Goal: Task Accomplishment & Management: Manage account settings

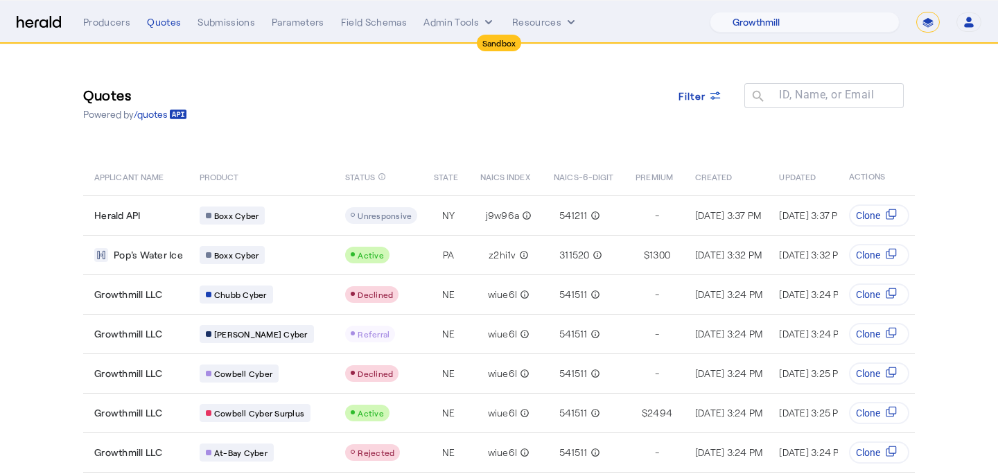
select select "pfm_z9k1_growthmill"
click at [932, 21] on select "**********" at bounding box center [929, 22] width 24 height 21
select select "**********"
click at [917, 12] on select "**********" at bounding box center [929, 22] width 24 height 21
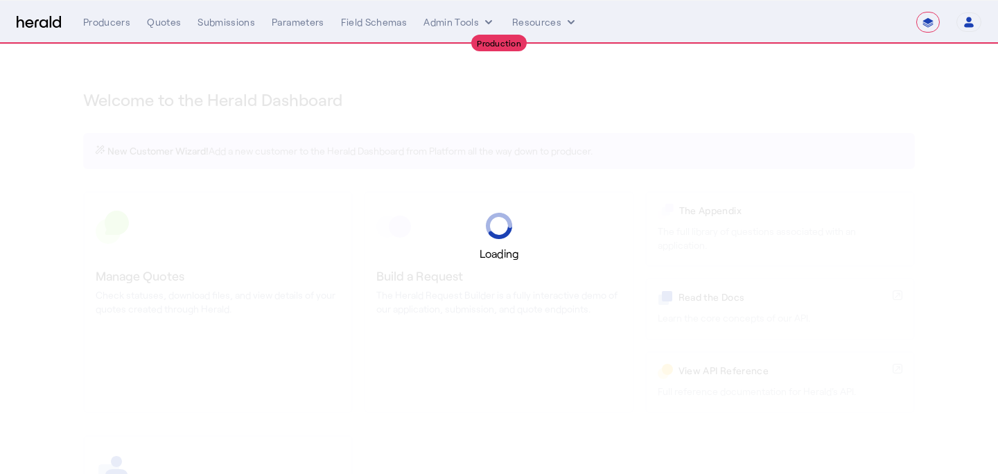
select select "**********"
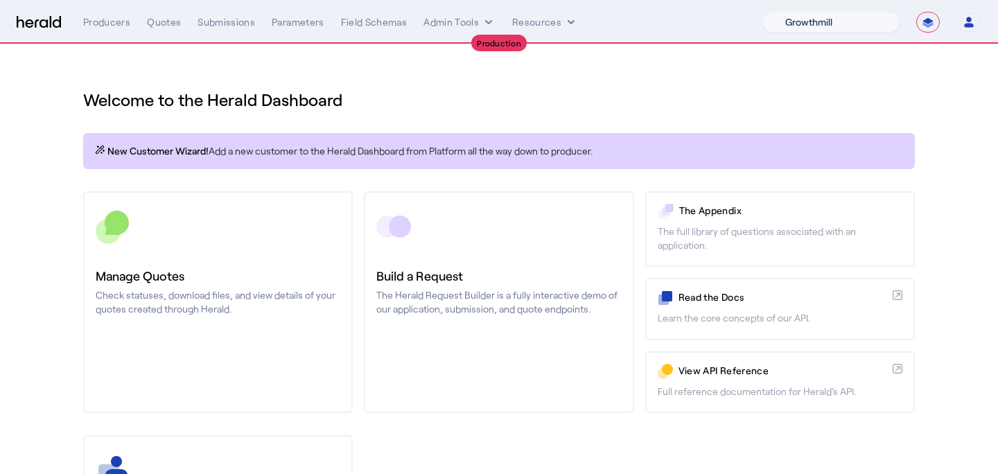
click at [840, 29] on select "1Fort Affinity Risk Billy BindHQ Bunker CRC Campus Coverage Citadel Fifthwall F…" at bounding box center [831, 22] width 137 height 21
click at [763, 12] on select "1Fort Affinity Risk Billy BindHQ Bunker CRC Campus Coverage Citadel Fifthwall F…" at bounding box center [831, 22] width 137 height 21
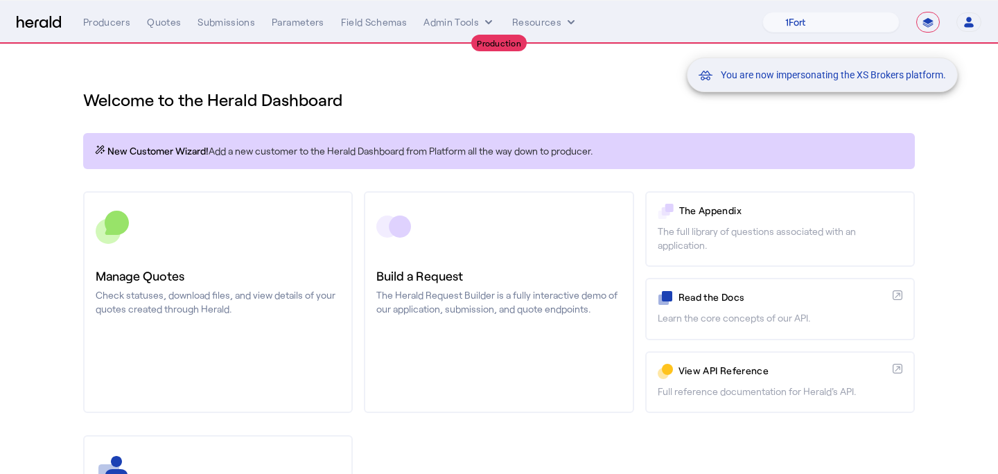
click at [307, 247] on div "You are now impersonating the XS Brokers platform." at bounding box center [499, 237] width 998 height 474
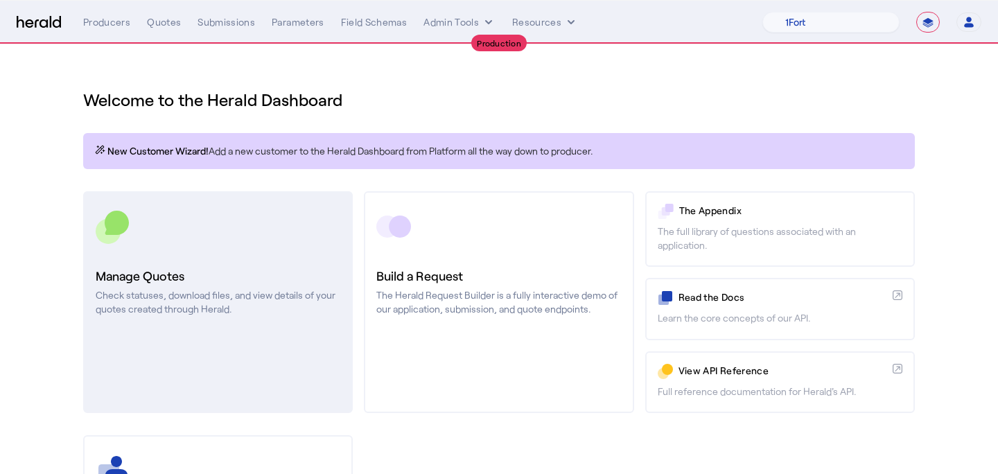
click at [299, 251] on link "Manage Quotes Check statuses, download files, and view details of your quotes c…" at bounding box center [218, 302] width 270 height 222
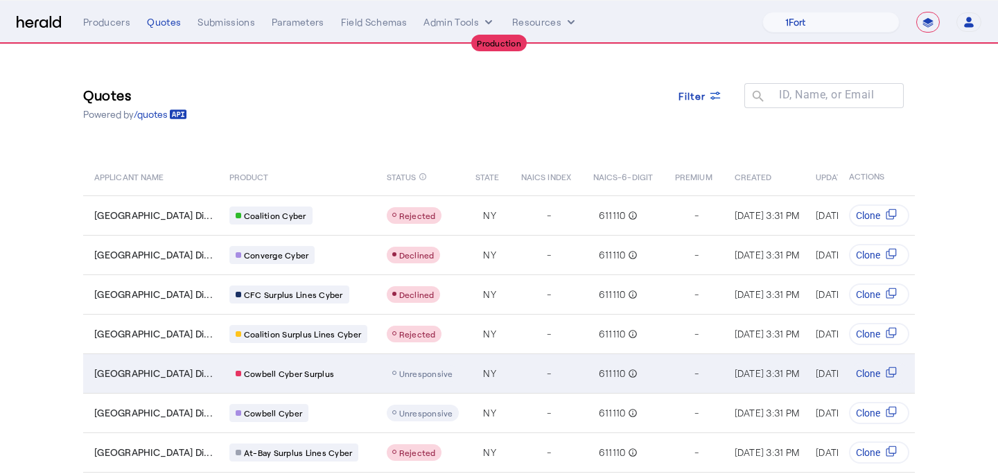
click at [453, 381] on td "Unresponsive" at bounding box center [420, 374] width 89 height 40
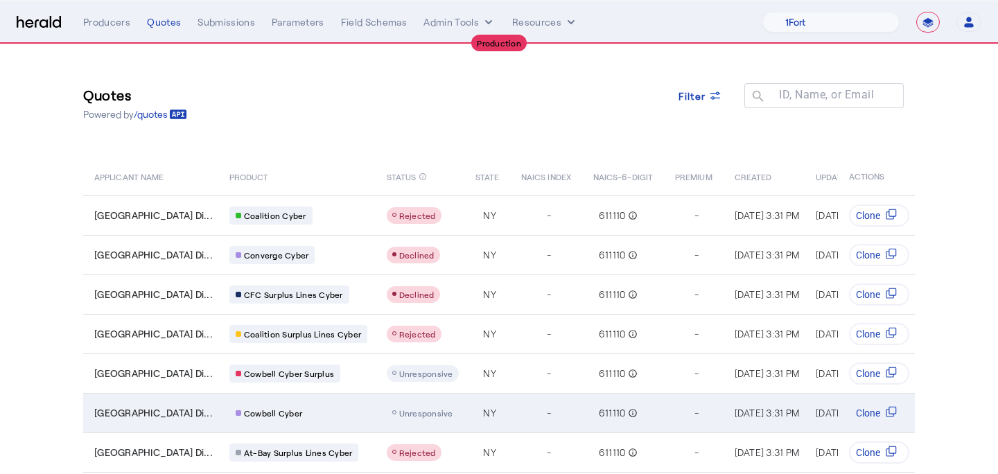
click at [453, 415] on span "Unresponsive" at bounding box center [426, 413] width 54 height 10
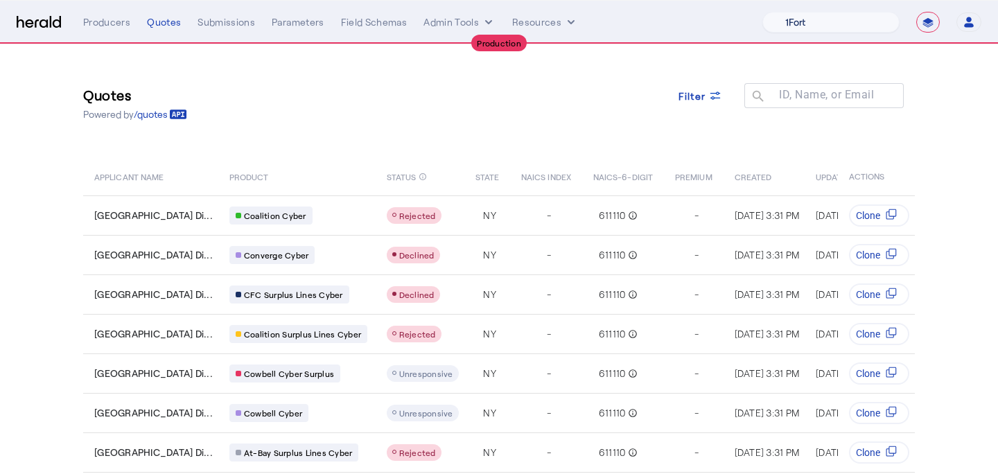
click at [797, 12] on select "1Fort Affinity Risk Billy BindHQ Bunker CRC Campus Coverage Citadel Fifthwall F…" at bounding box center [831, 22] width 137 height 21
click at [763, 12] on select "1Fort Affinity Risk Billy BindHQ Bunker CRC Campus Coverage Citadel Fifthwall F…" at bounding box center [831, 22] width 137 height 21
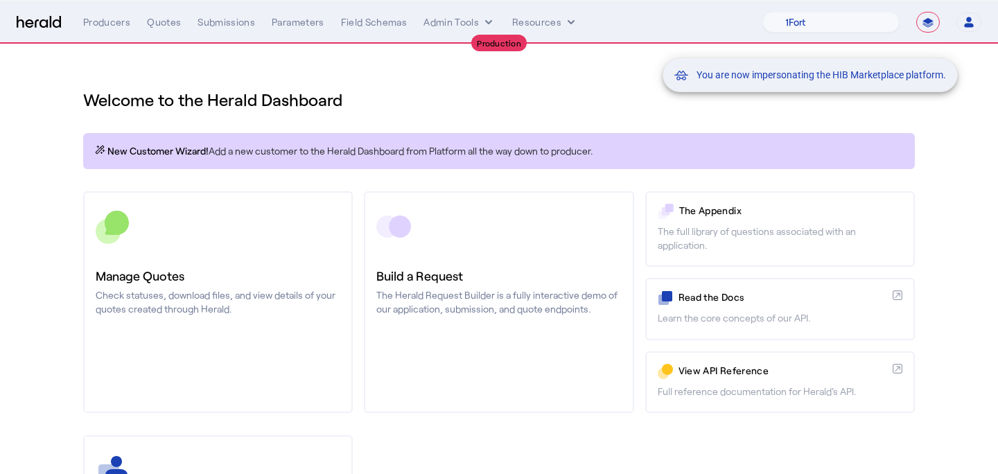
click at [267, 272] on div "You are now impersonating the HIB Marketplace platform." at bounding box center [499, 237] width 998 height 474
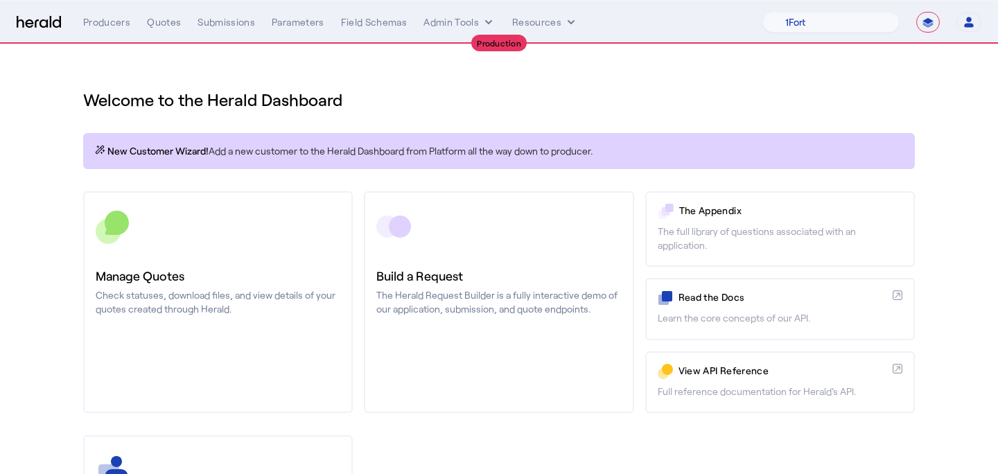
click at [267, 272] on h3 "Manage Quotes" at bounding box center [218, 275] width 245 height 19
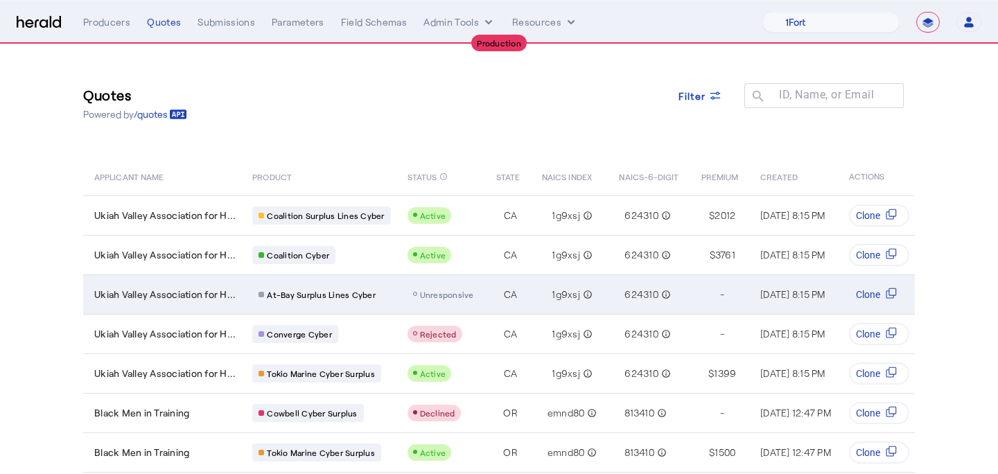
click at [447, 288] on div "Table view of all quotes submitted by your platform" at bounding box center [444, 294] width 72 height 17
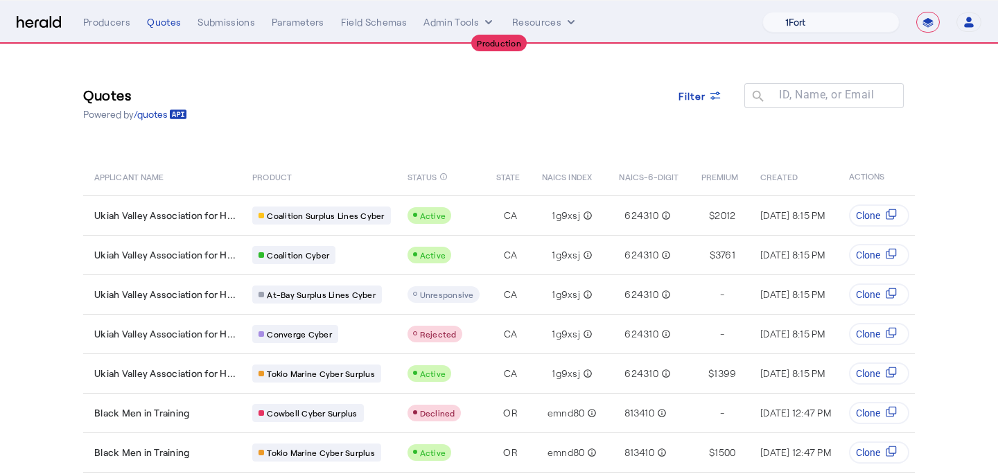
click at [853, 28] on select "1Fort Affinity Risk Billy BindHQ Bunker CRC Campus Coverage Citadel Fifthwall F…" at bounding box center [831, 22] width 137 height 21
select select "pfm_1vyo_affinityrisk"
click at [763, 12] on select "1Fort Affinity Risk Billy BindHQ Bunker CRC Campus Coverage Citadel Fifthwall F…" at bounding box center [831, 22] width 137 height 21
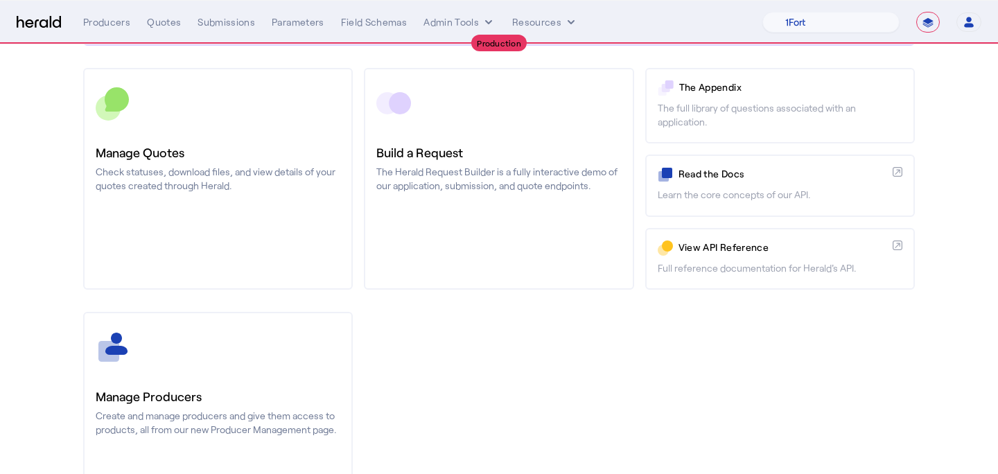
scroll to position [129, 0]
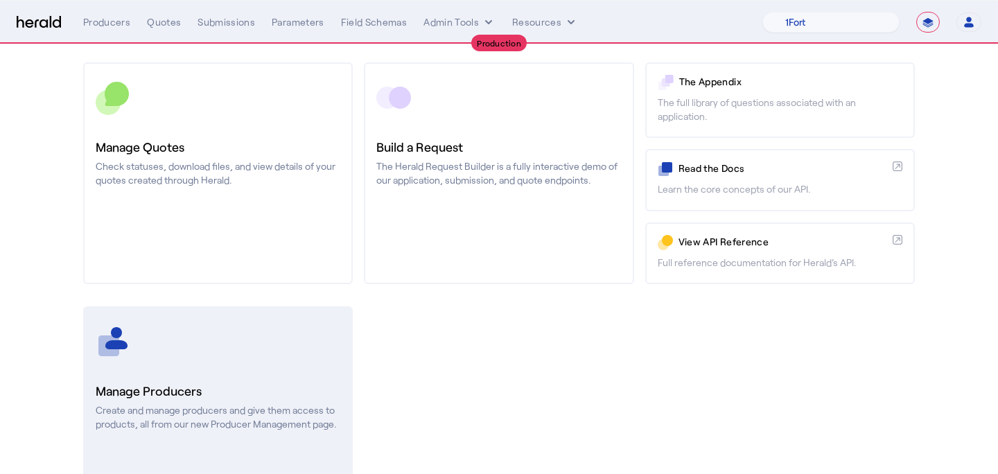
click at [214, 327] on div at bounding box center [218, 341] width 245 height 35
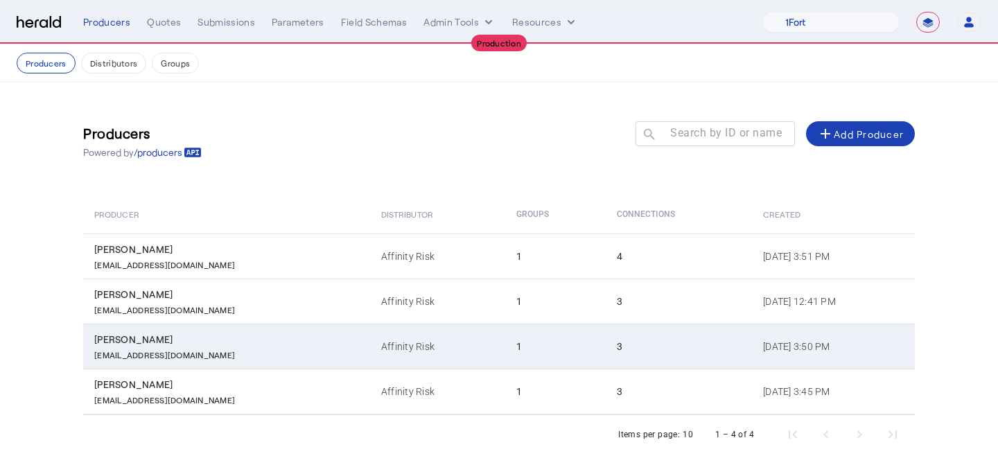
click at [214, 328] on td "Steve Holland sholland@affinityrisk.com" at bounding box center [226, 346] width 287 height 45
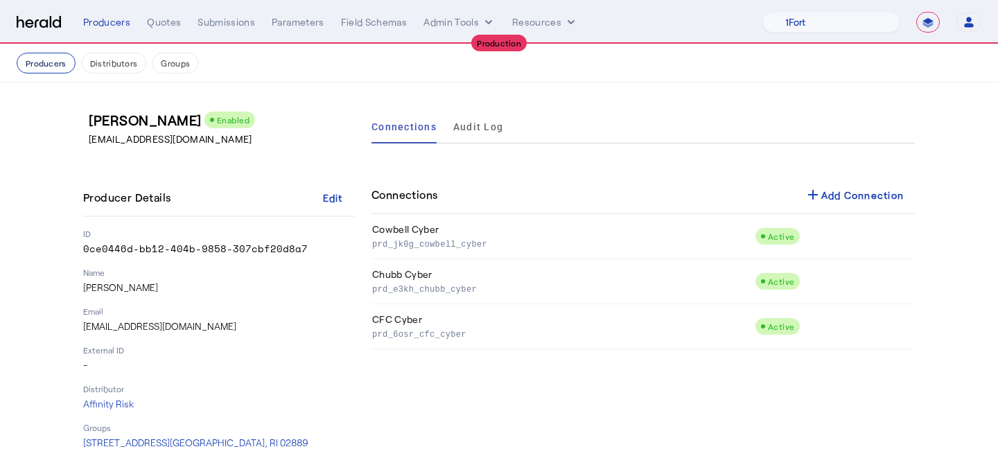
click at [61, 64] on button "Producers" at bounding box center [46, 63] width 59 height 21
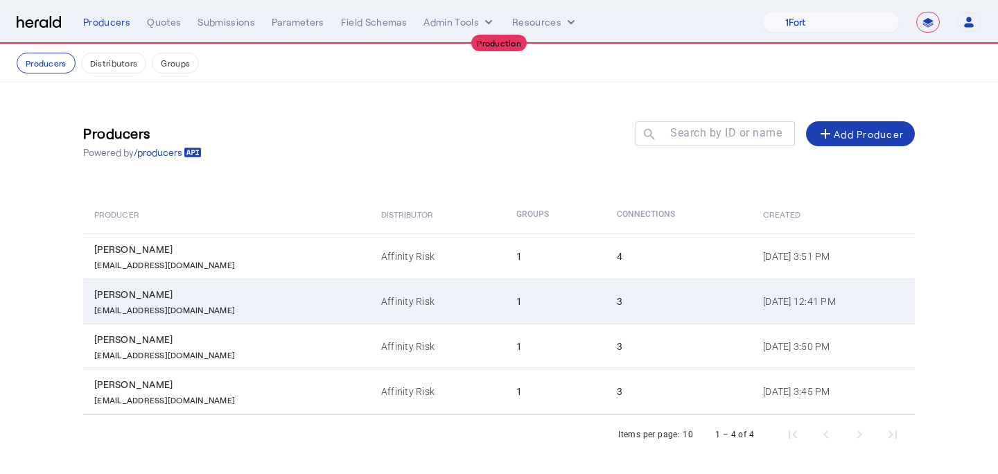
click at [370, 309] on td "Affinity Risk" at bounding box center [437, 301] width 135 height 45
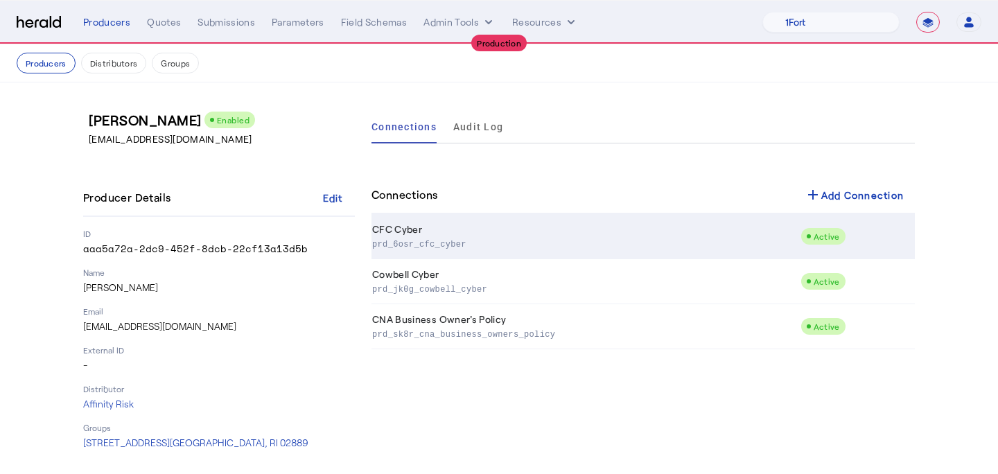
click at [448, 233] on td "CFC Cyber prd_6osr_cfc_cyber" at bounding box center [586, 236] width 429 height 45
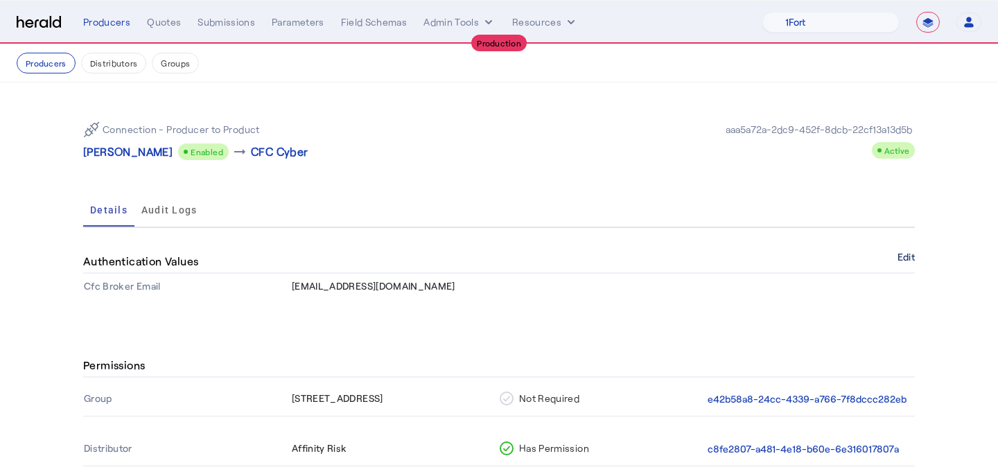
click at [910, 253] on button "Edit" at bounding box center [906, 257] width 17 height 8
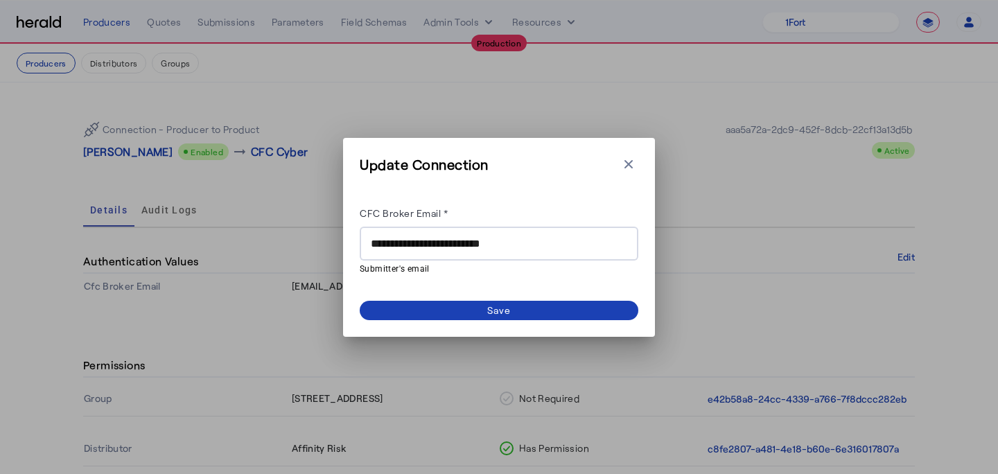
click at [517, 244] on input "**********" at bounding box center [499, 244] width 257 height 17
click at [516, 245] on input "**********" at bounding box center [499, 244] width 257 height 17
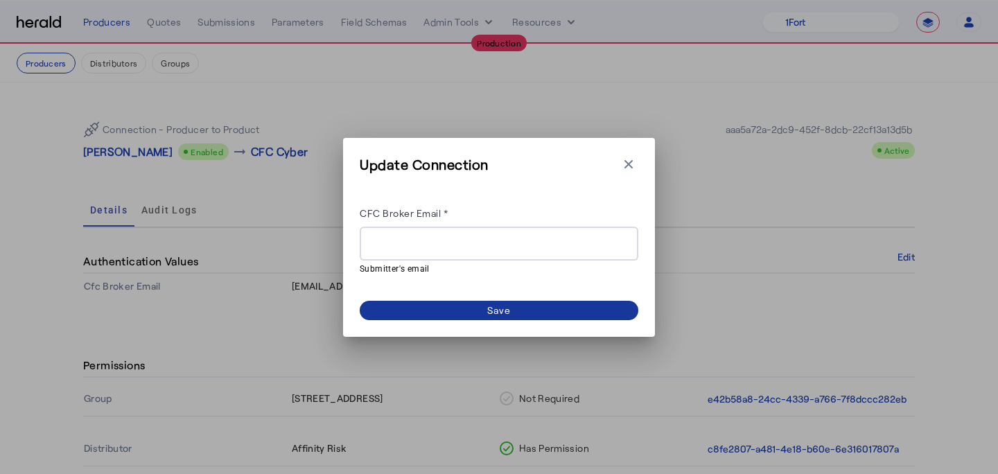
click at [507, 309] on div "Save" at bounding box center [499, 310] width 24 height 15
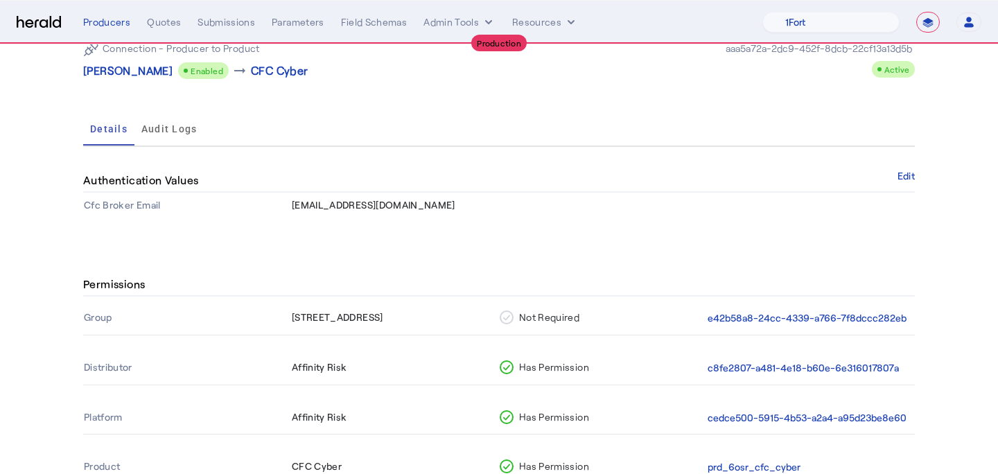
scroll to position [136, 0]
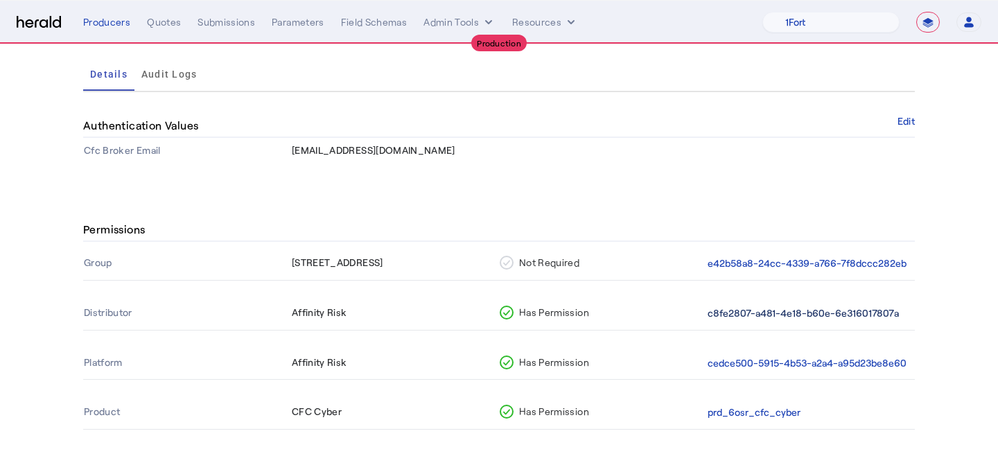
click at [735, 311] on button "c8fe2807-a481-4e18-b60e-6e316017807a" at bounding box center [803, 314] width 191 height 16
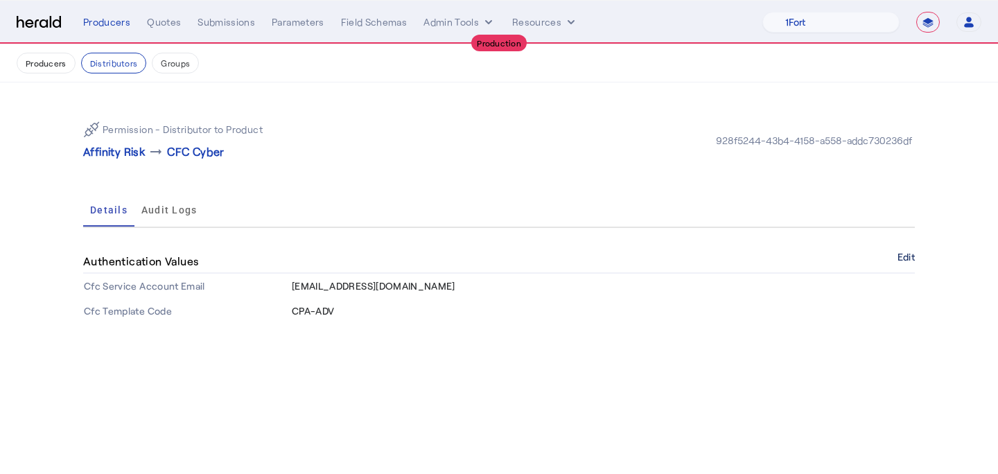
click at [906, 261] on button "Edit" at bounding box center [906, 257] width 17 height 8
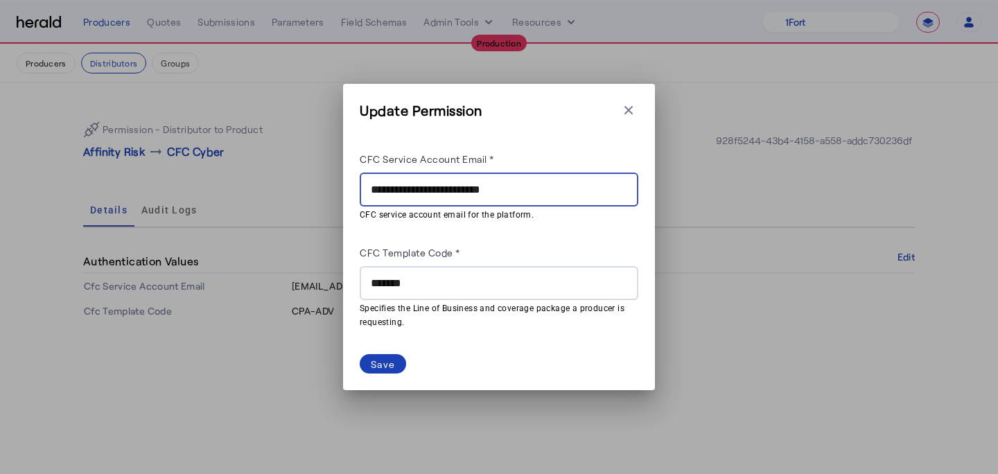
click at [482, 194] on input "**********" at bounding box center [499, 190] width 257 height 17
click at [424, 270] on div "*******" at bounding box center [499, 283] width 257 height 34
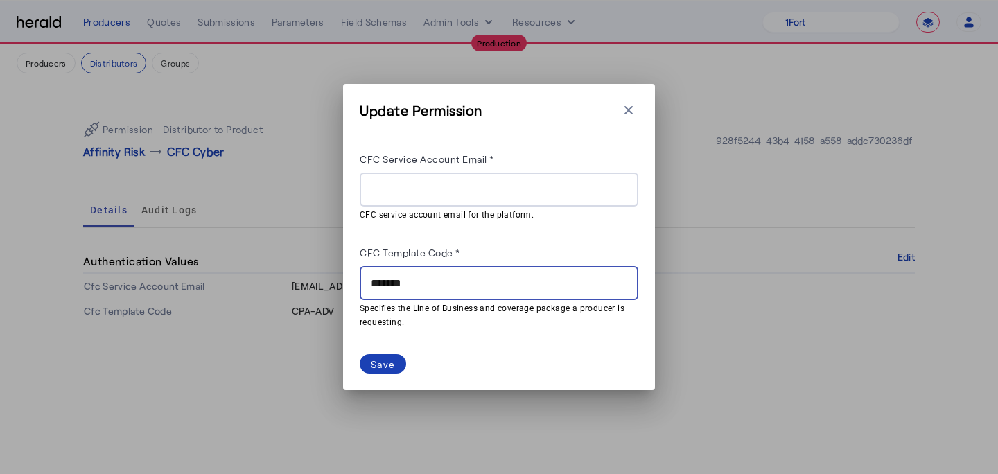
click at [424, 279] on input "*******" at bounding box center [499, 283] width 257 height 17
type input "*"
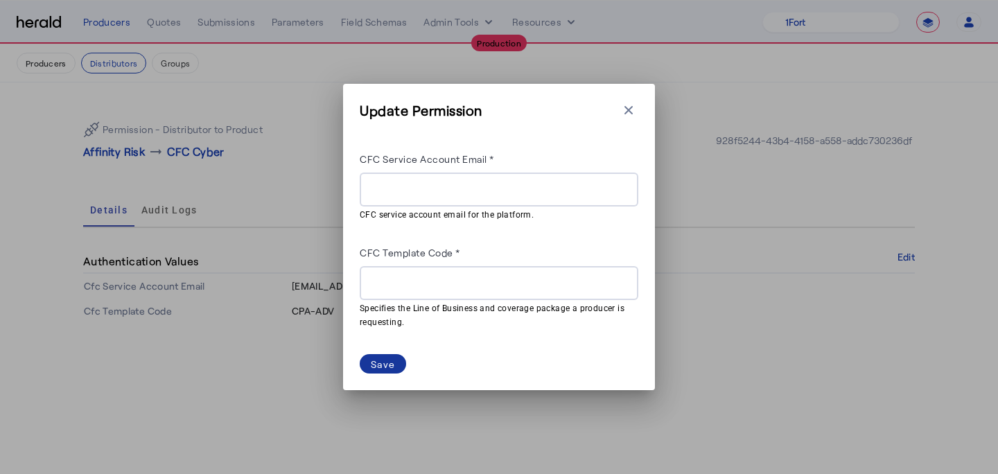
click at [395, 361] on span at bounding box center [383, 363] width 46 height 19
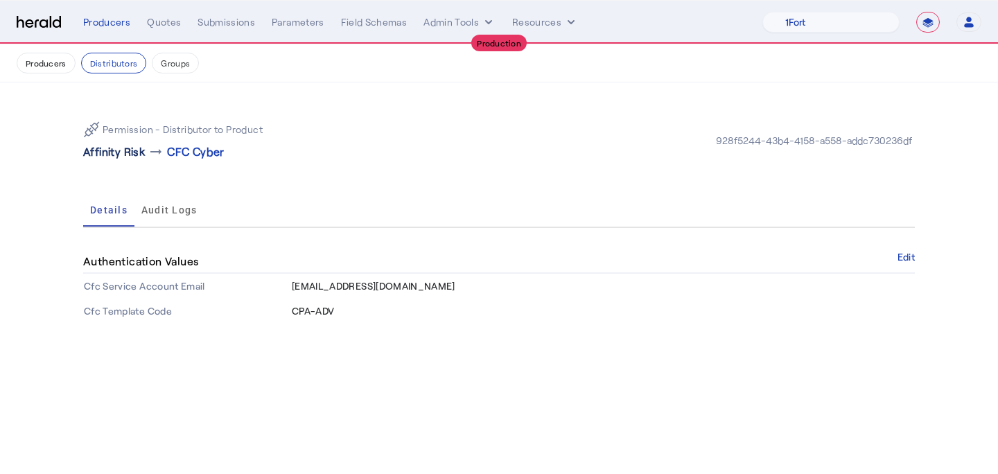
click at [125, 148] on p "Affinity Risk" at bounding box center [114, 152] width 62 height 17
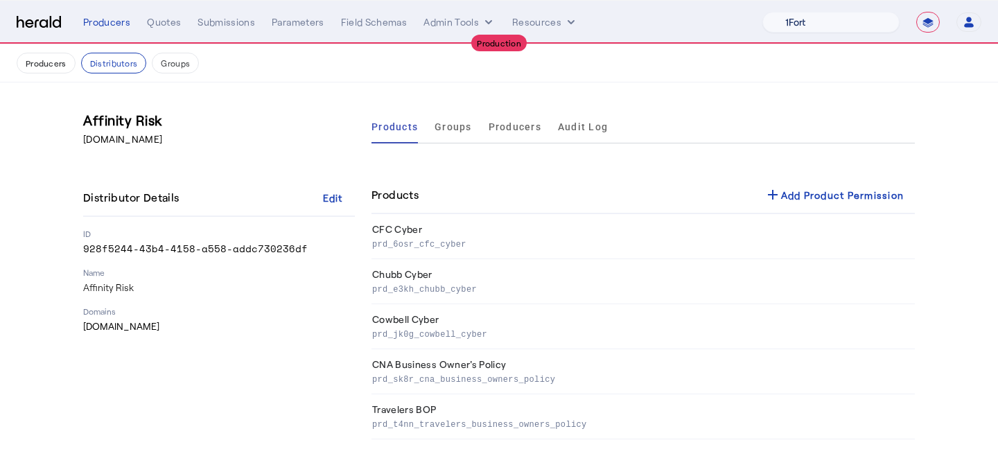
click at [817, 26] on select "1Fort Affinity Risk Billy BindHQ Bunker CRC Campus Coverage Citadel Fifthwall F…" at bounding box center [831, 22] width 137 height 21
click at [763, 12] on select "1Fort Affinity Risk Billy BindHQ Bunker CRC Campus Coverage Citadel Fifthwall F…" at bounding box center [831, 22] width 137 height 21
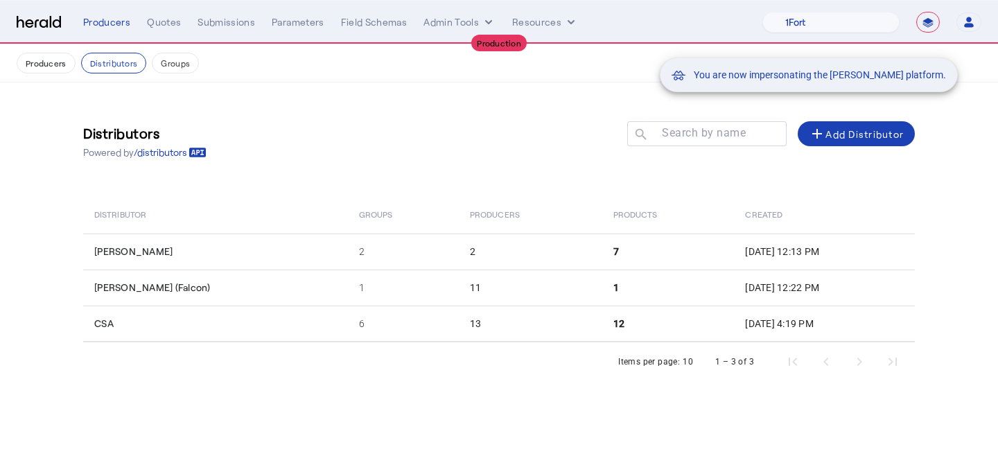
click at [41, 73] on div "You are now impersonating the Marsh platform." at bounding box center [499, 237] width 998 height 474
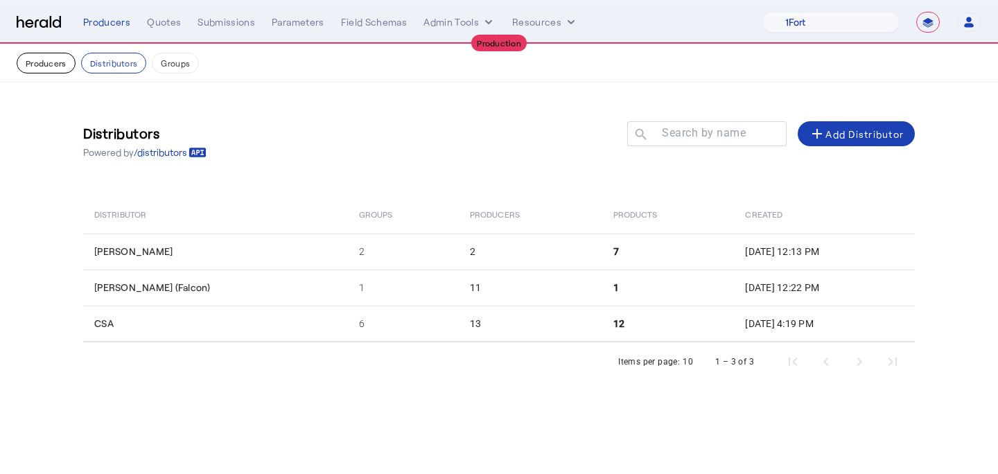
click at [41, 67] on button "Producers" at bounding box center [46, 63] width 59 height 21
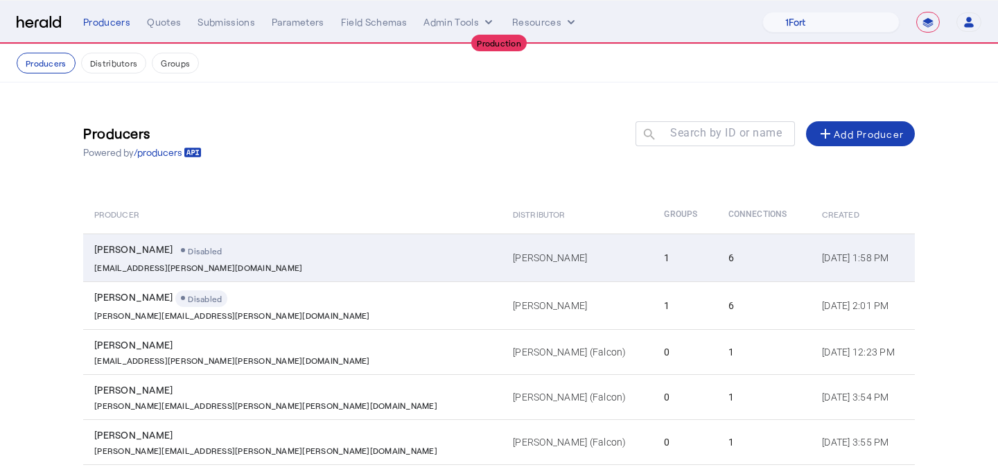
click at [269, 250] on div "Jo Phillips Disabled" at bounding box center [295, 251] width 402 height 17
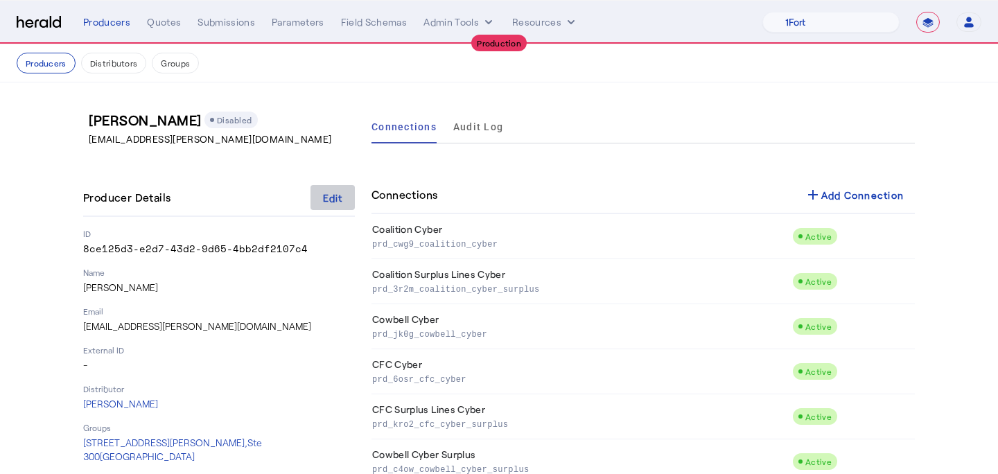
click at [331, 205] on span at bounding box center [333, 197] width 44 height 33
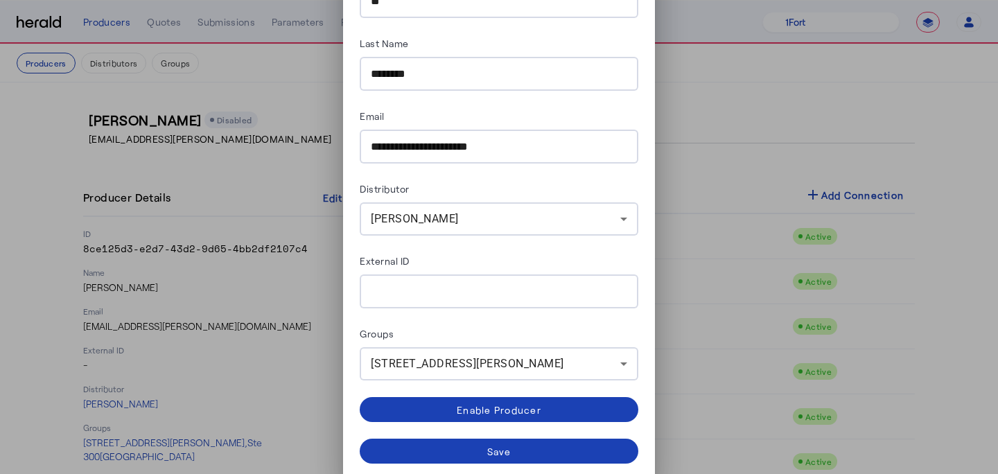
scroll to position [101, 0]
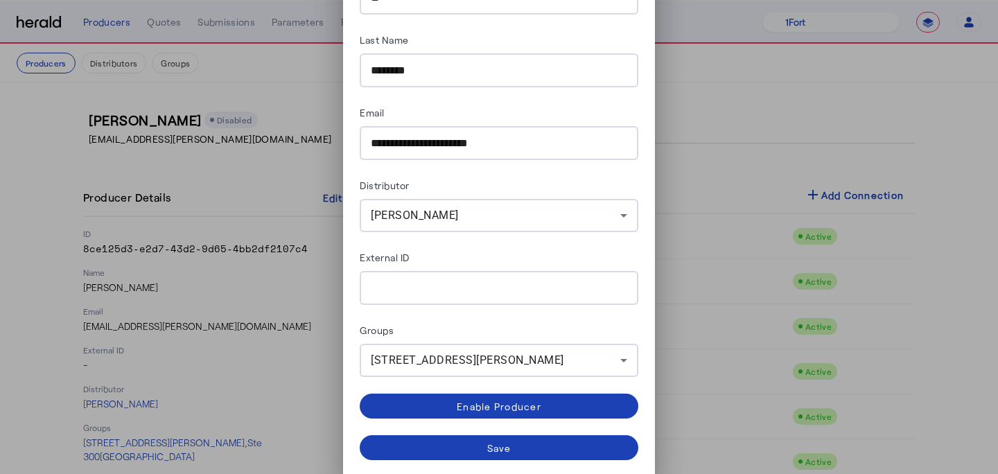
click at [695, 69] on div "**********" at bounding box center [499, 237] width 998 height 474
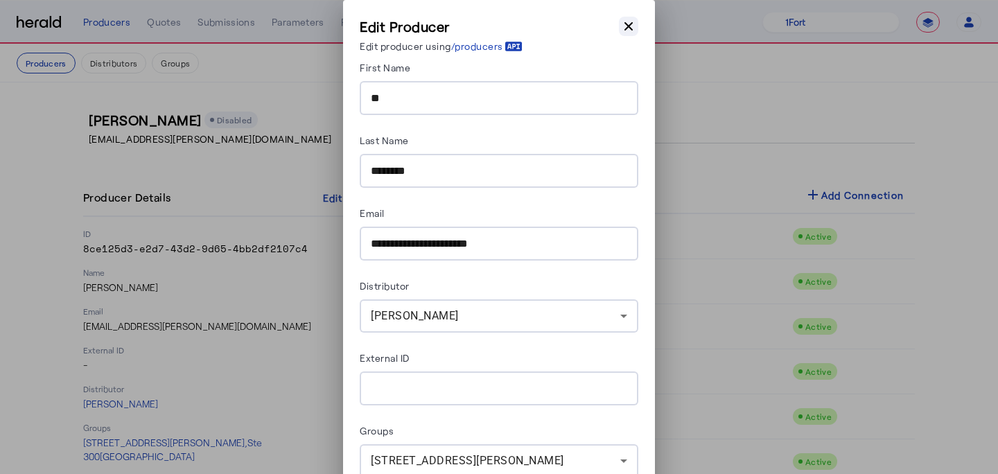
click at [630, 24] on icon "button" at bounding box center [629, 26] width 14 height 14
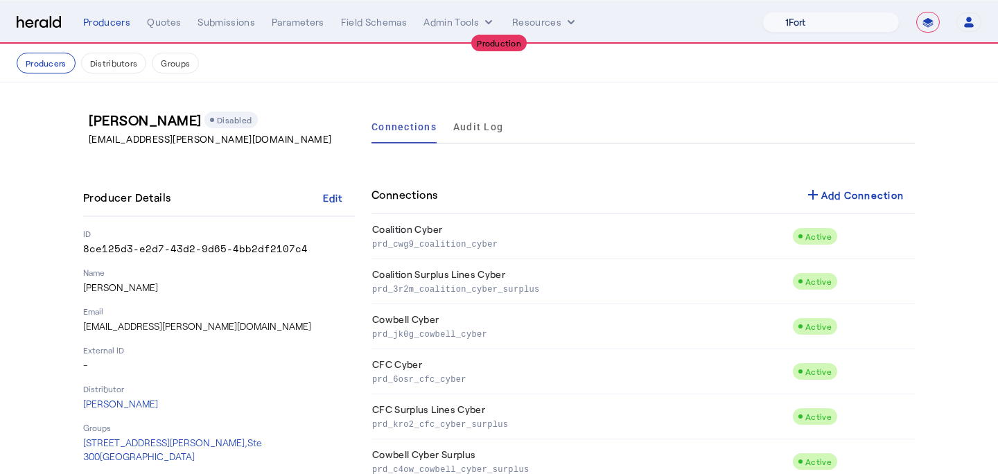
click at [785, 21] on select "1Fort Affinity Risk Billy BindHQ Bunker CRC Campus Coverage Citadel Fifthwall F…" at bounding box center [831, 22] width 137 height 21
click at [763, 12] on select "1Fort Affinity Risk Billy BindHQ Bunker CRC Campus Coverage Citadel Fifthwall F…" at bounding box center [831, 22] width 137 height 21
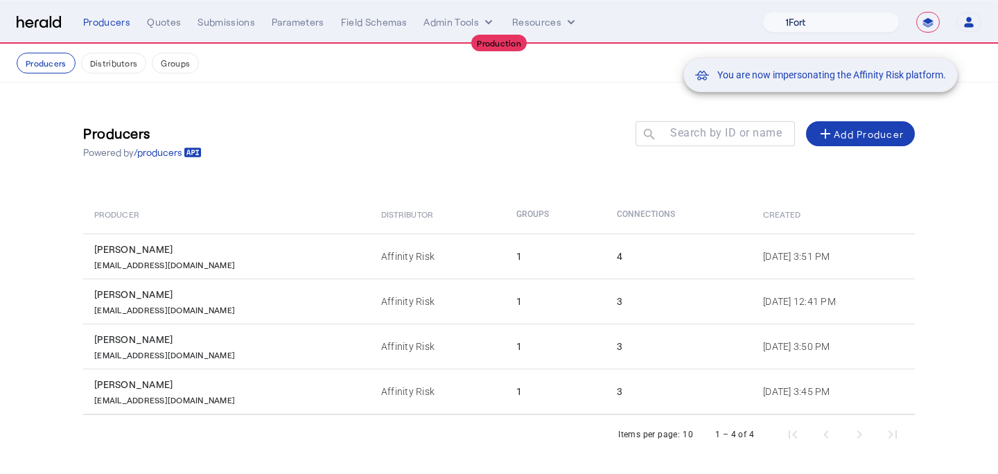
click at [230, 266] on div "You are now impersonating the Affinity Risk platform." at bounding box center [499, 237] width 998 height 474
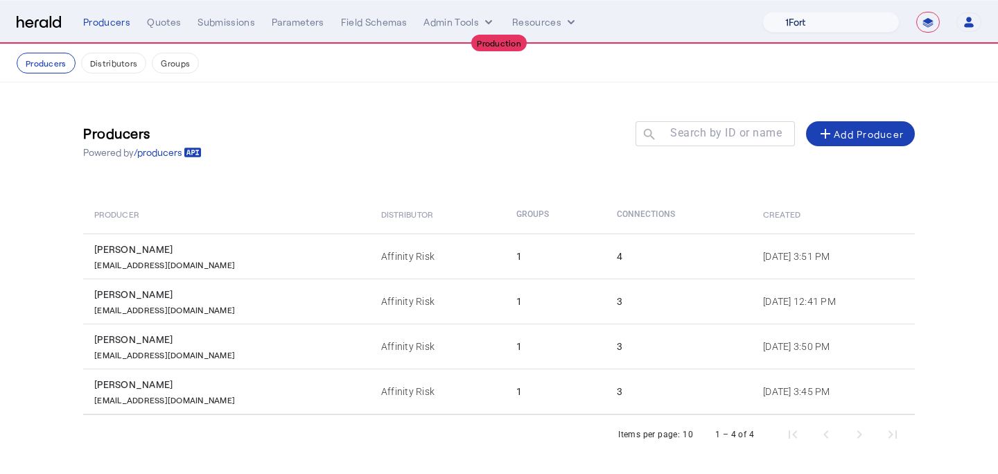
click at [238, 337] on div "Steve Holland" at bounding box center [229, 340] width 270 height 14
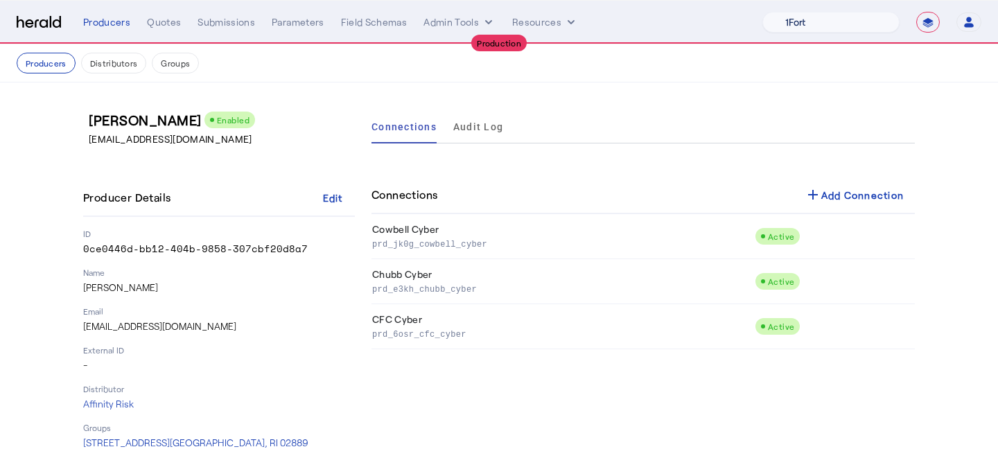
click at [55, 64] on button "Producers" at bounding box center [46, 63] width 59 height 21
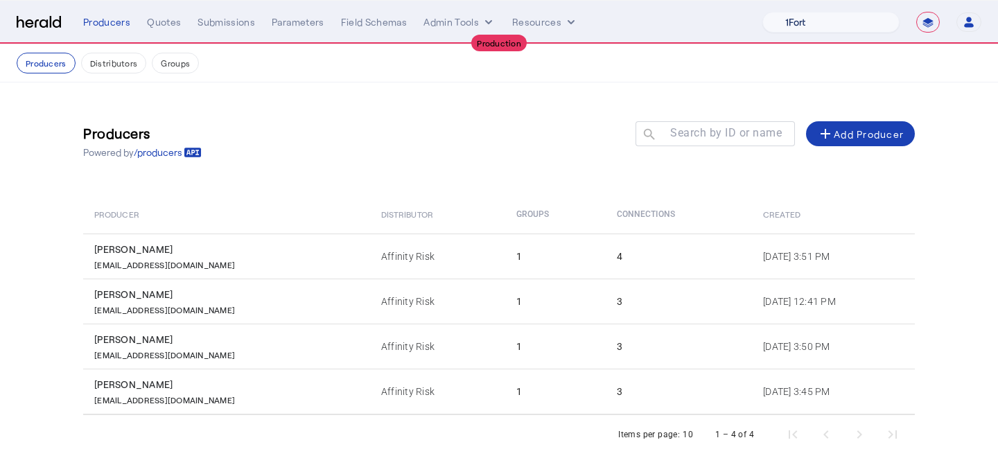
click at [373, 298] on td "Affinity Risk" at bounding box center [437, 301] width 135 height 45
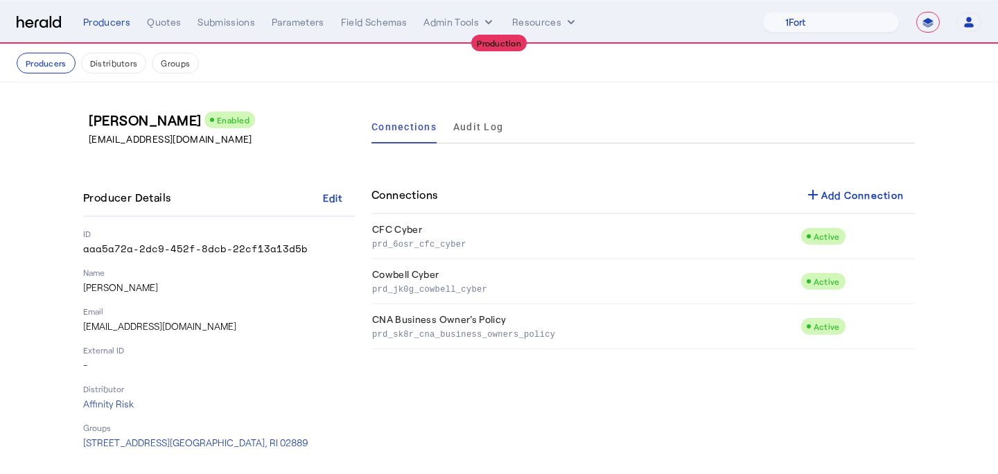
drag, startPoint x: 785, startPoint y: 21, endPoint x: 302, endPoint y: 200, distance: 514.6
click at [302, 200] on div "Producer Details Edit" at bounding box center [219, 198] width 272 height 37
drag, startPoint x: 302, startPoint y: 200, endPoint x: 335, endPoint y: 204, distance: 32.8
click at [335, 204] on div "Edit" at bounding box center [333, 198] width 20 height 15
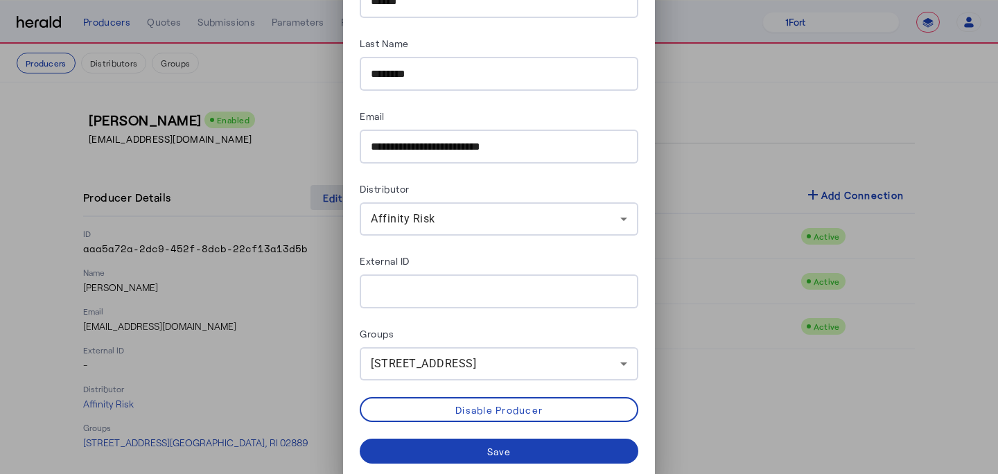
scroll to position [101, 0]
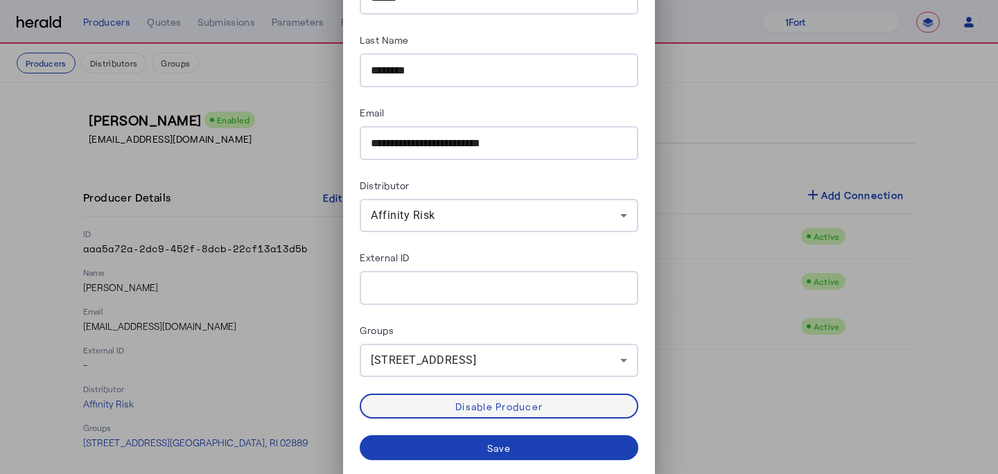
drag, startPoint x: 335, startPoint y: 204, endPoint x: 448, endPoint y: 402, distance: 228.2
click at [448, 402] on span at bounding box center [499, 406] width 276 height 33
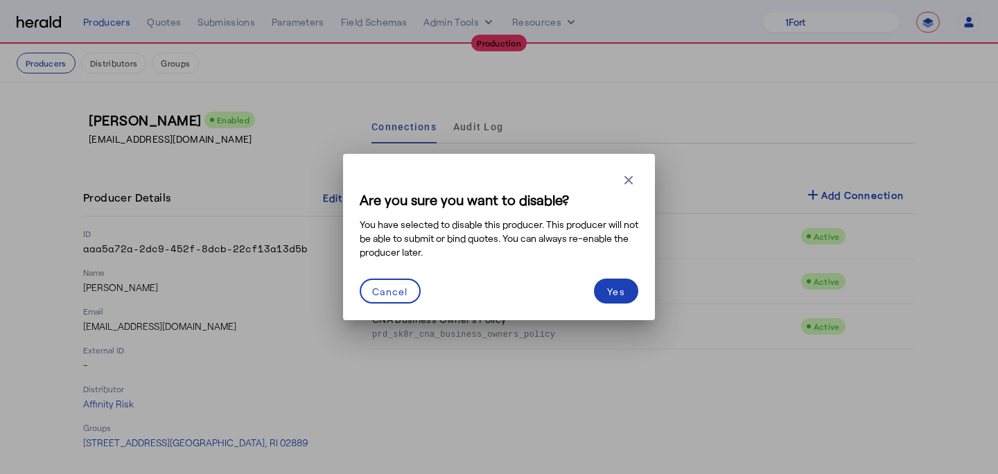
click at [610, 294] on div "Yes" at bounding box center [616, 291] width 18 height 15
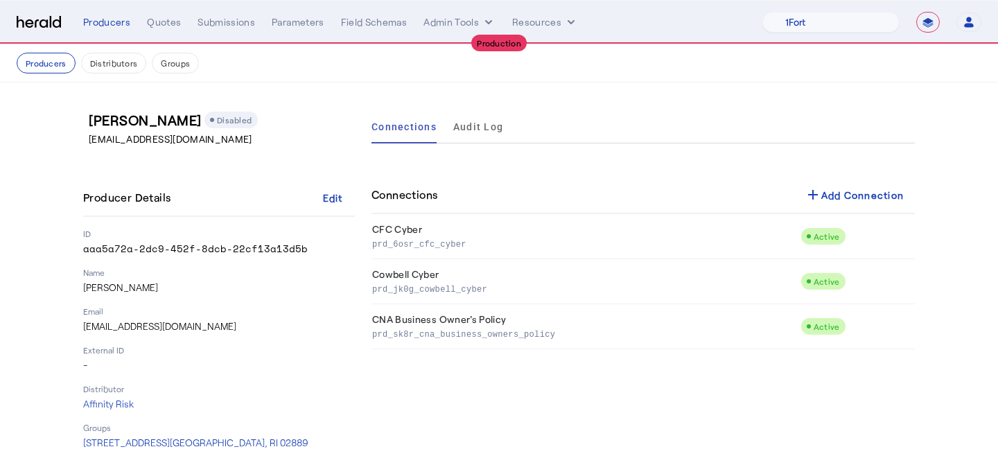
click at [33, 53] on button "Producers" at bounding box center [46, 63] width 59 height 21
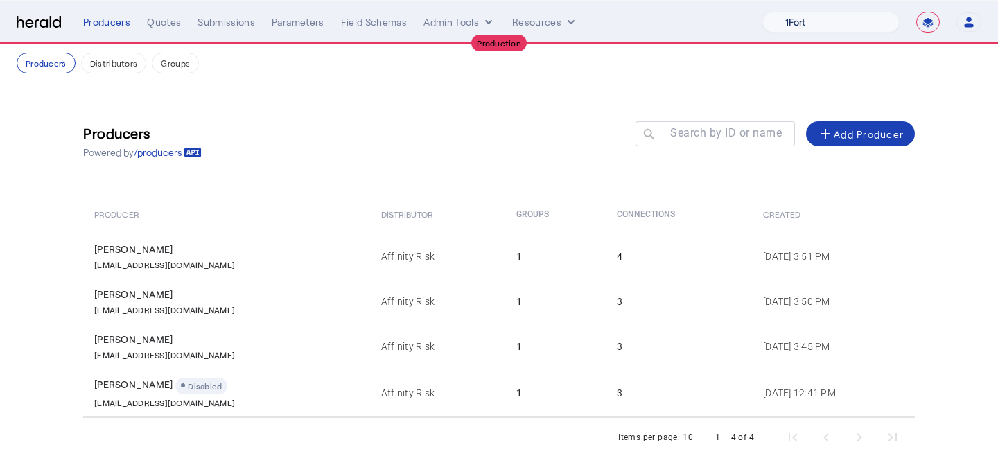
click at [831, 22] on select "1Fort Affinity Risk Billy BindHQ Bunker CRC Campus Coverage Citadel Fifthwall F…" at bounding box center [831, 22] width 137 height 21
select select "pfm_a9p2_hib_marketplace"
click at [763, 12] on select "1Fort Affinity Risk Billy BindHQ Bunker CRC Campus Coverage Citadel Fifthwall F…" at bounding box center [831, 22] width 137 height 21
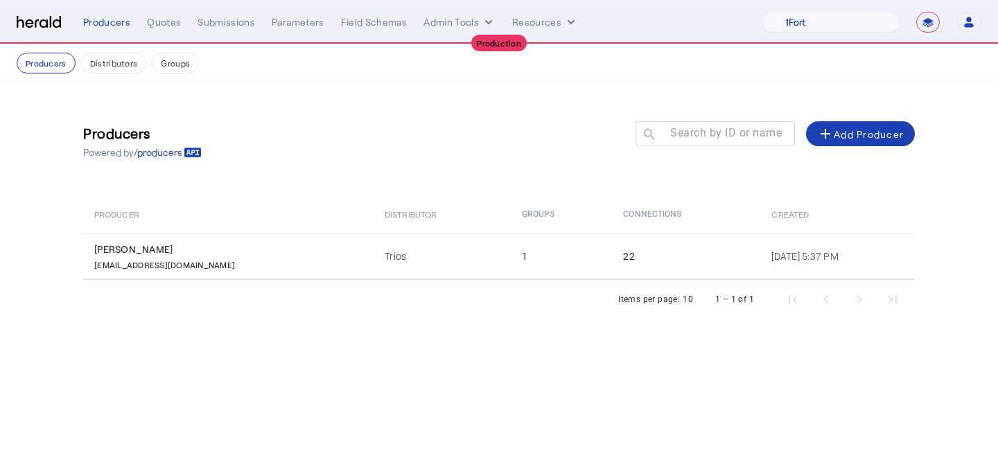
click at [155, 21] on div "Quotes" at bounding box center [164, 22] width 34 height 14
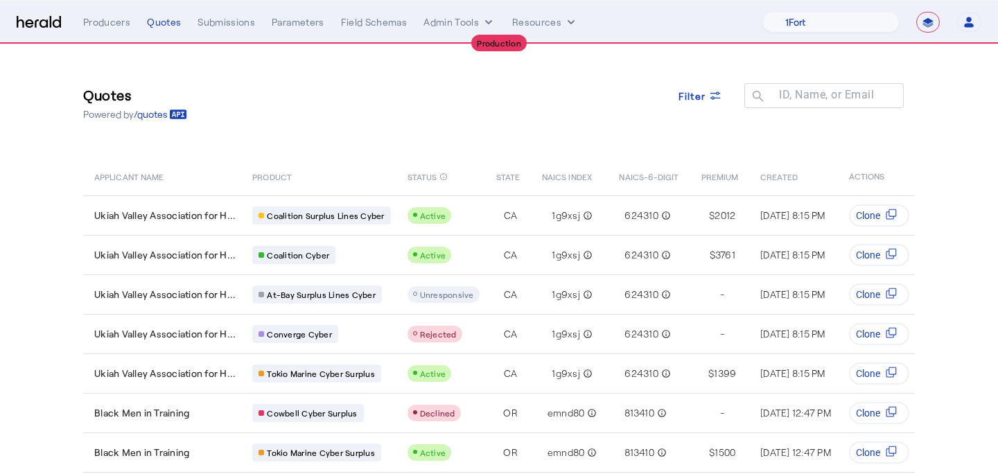
click at [211, 31] on div "**********" at bounding box center [532, 22] width 898 height 21
click at [224, 19] on div "Submissions" at bounding box center [227, 22] width 58 height 14
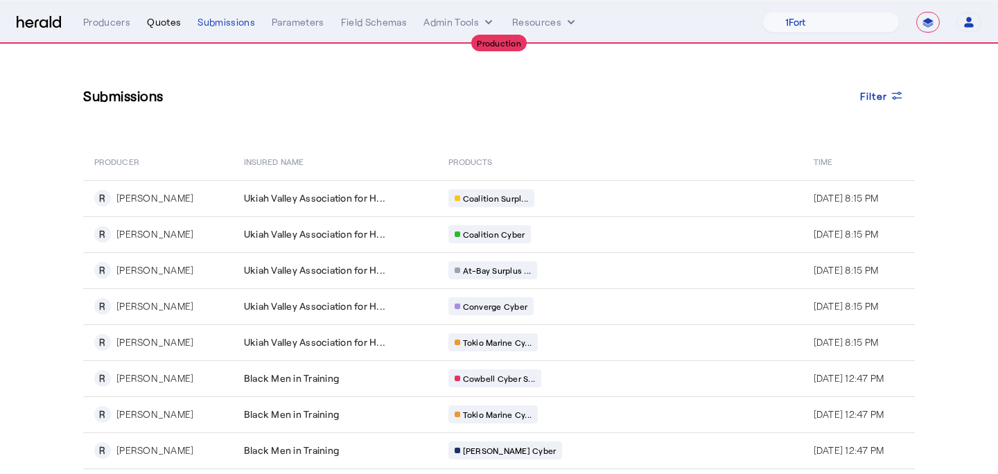
click at [162, 26] on div "Quotes" at bounding box center [164, 22] width 34 height 14
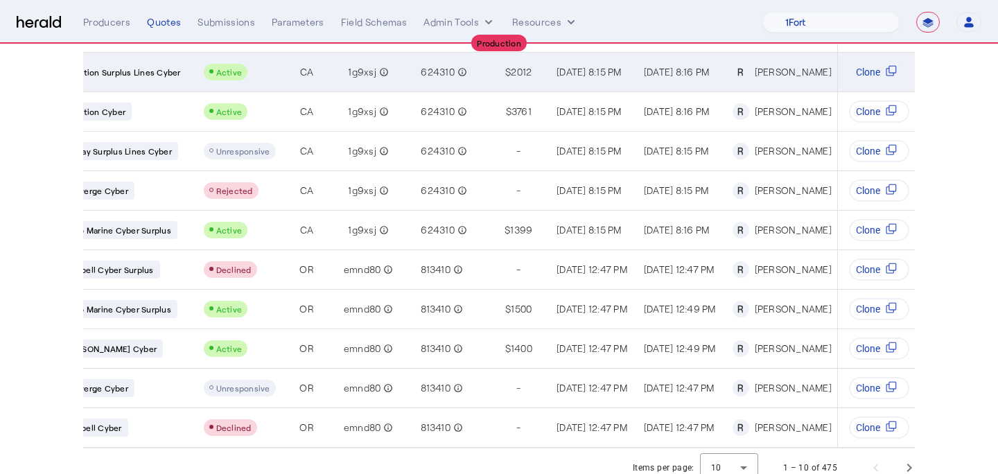
scroll to position [156, 0]
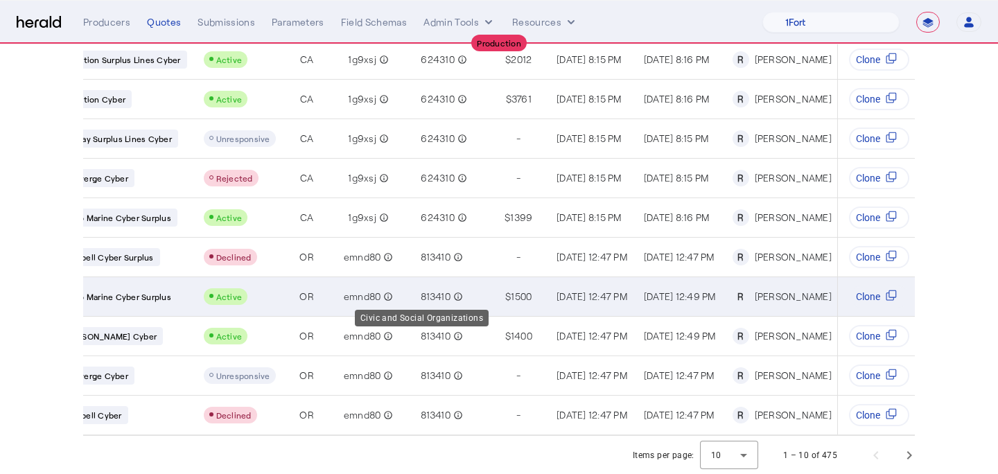
click at [451, 296] on mat-icon "info_outline" at bounding box center [457, 297] width 12 height 14
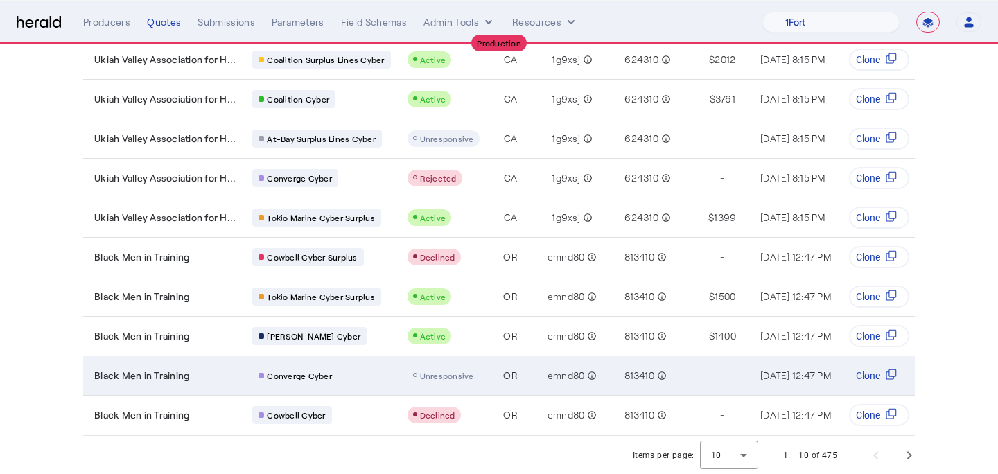
click at [433, 373] on span "Unresponsive" at bounding box center [447, 376] width 54 height 10
click at [865, 376] on span "Clone" at bounding box center [868, 376] width 24 height 14
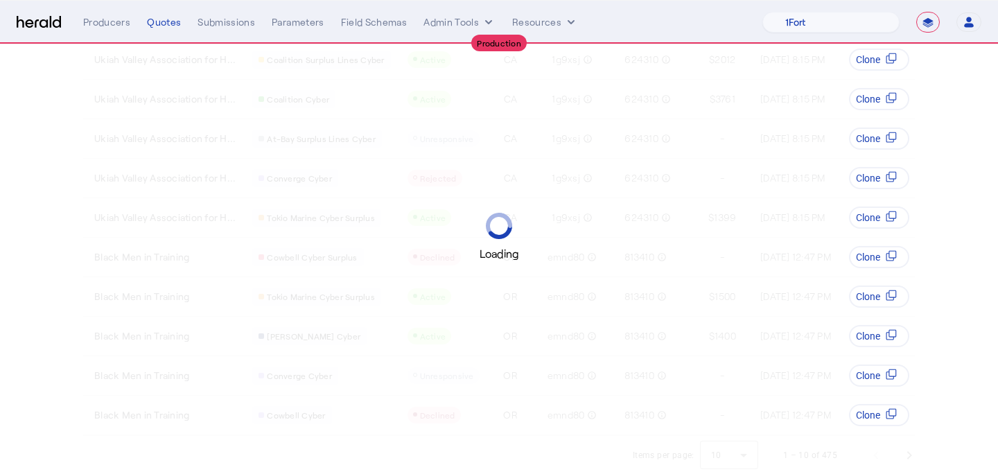
scroll to position [0, 0]
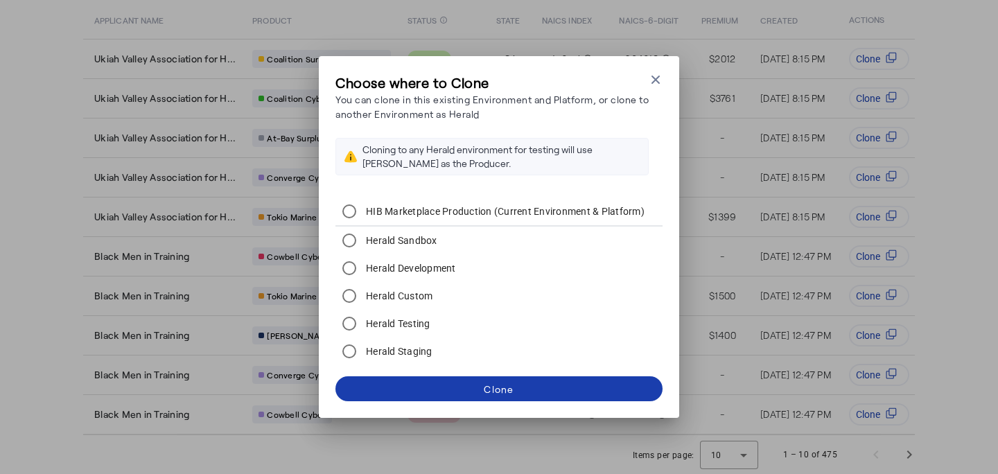
click at [483, 392] on span at bounding box center [499, 388] width 327 height 33
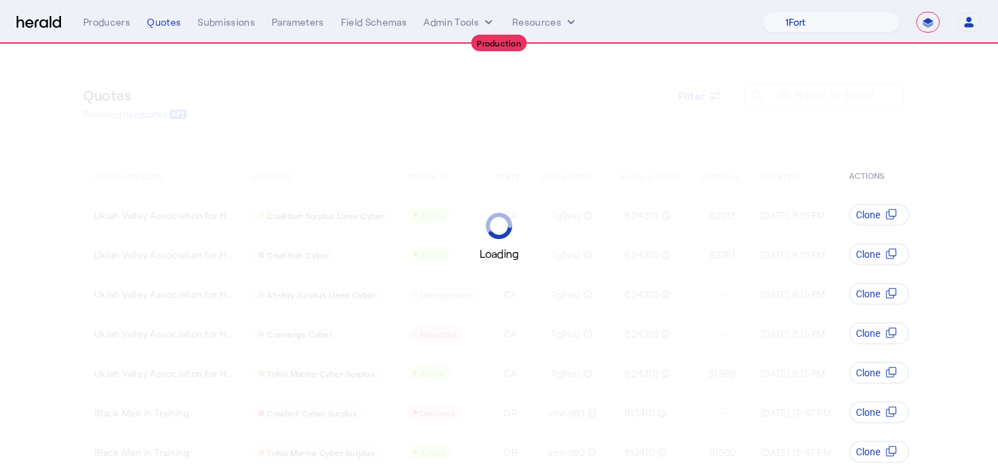
scroll to position [156, 0]
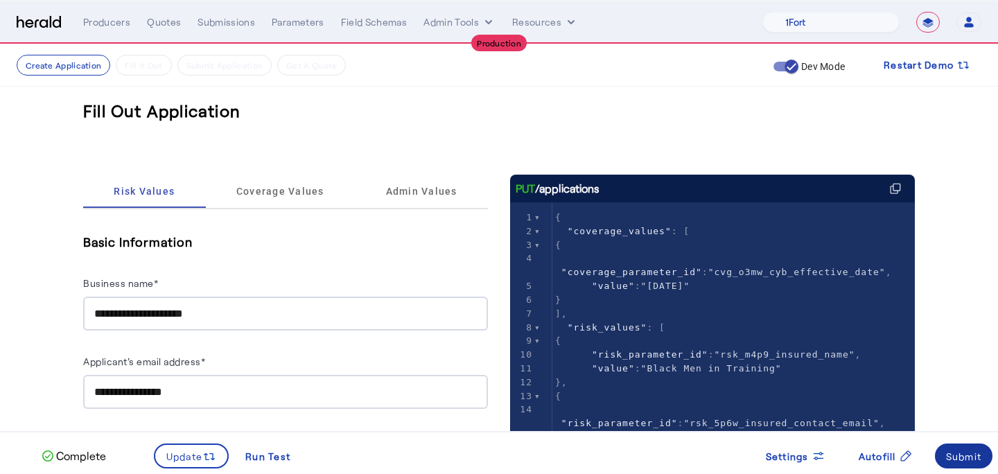
click at [956, 464] on span at bounding box center [964, 456] width 58 height 33
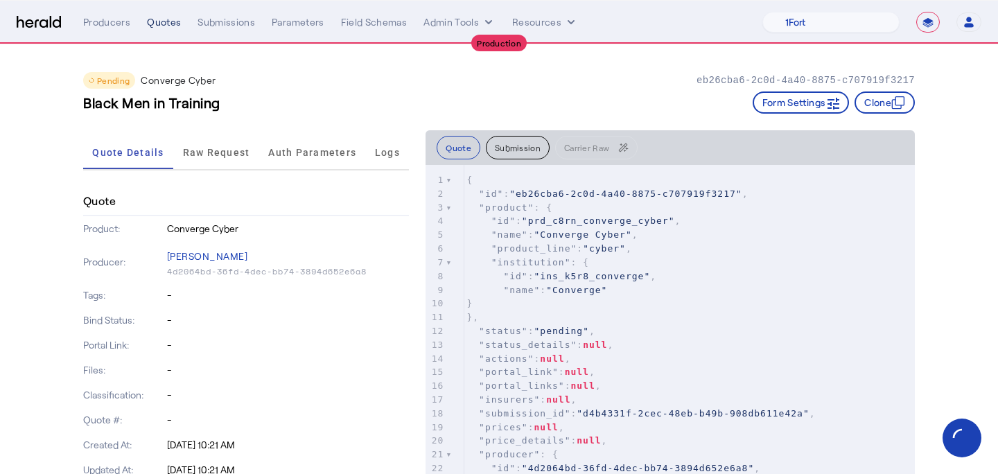
click at [158, 28] on div "Quotes" at bounding box center [164, 22] width 34 height 14
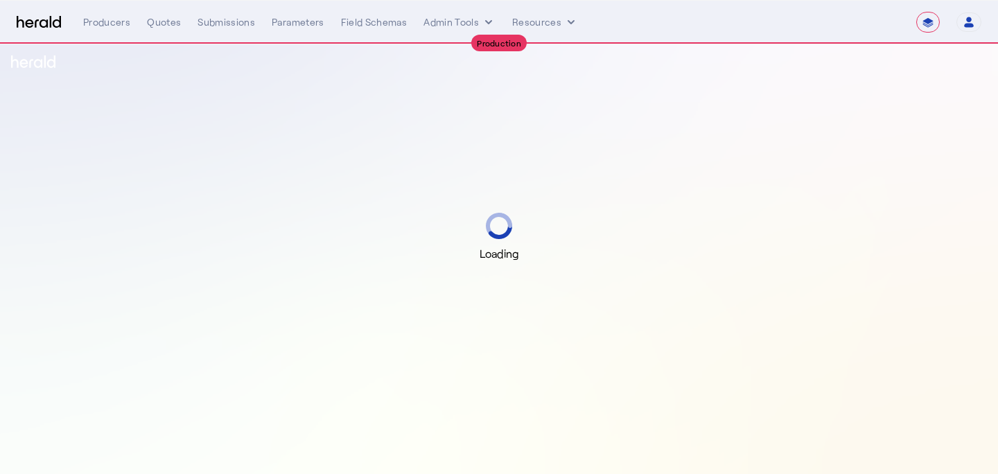
select select "**********"
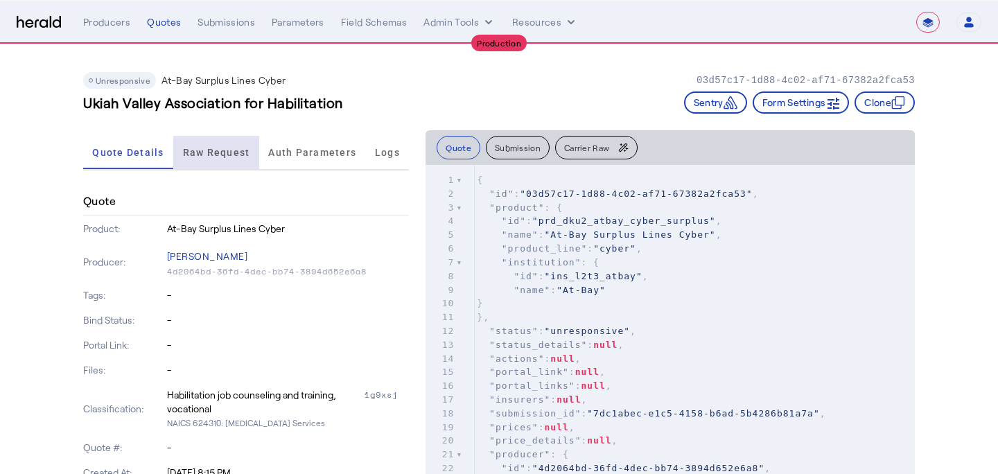
click at [195, 165] on span "Raw Request" at bounding box center [216, 152] width 67 height 33
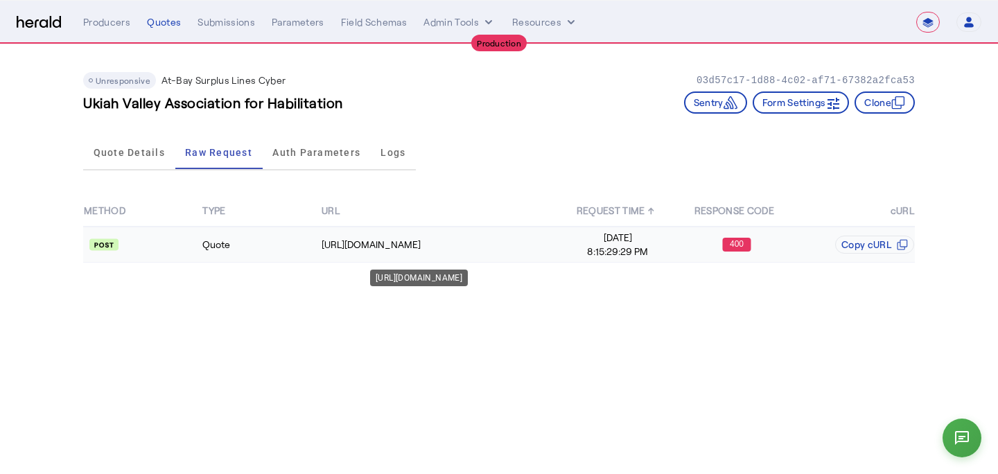
click at [371, 237] on td "https://api.at-bay.com/v2/quotes" at bounding box center [440, 245] width 238 height 36
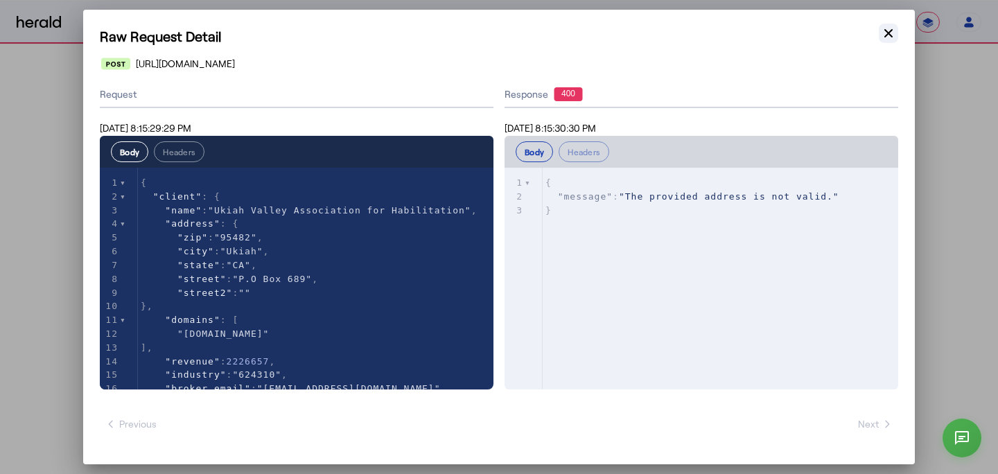
click at [887, 37] on icon "button" at bounding box center [889, 33] width 14 height 14
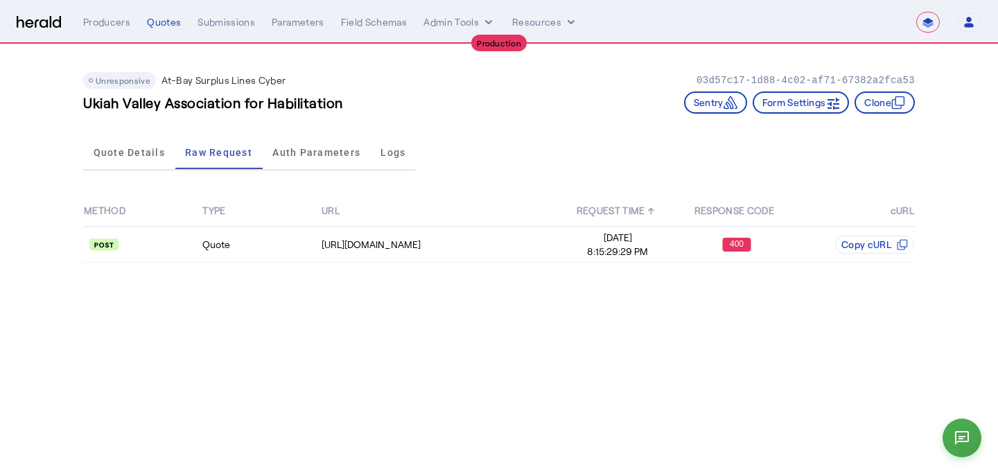
click at [109, 171] on div "Quote Details Raw Request Auth Parameters Logs" at bounding box center [249, 153] width 333 height 46
click at [108, 164] on span "Quote Details" at bounding box center [129, 152] width 71 height 33
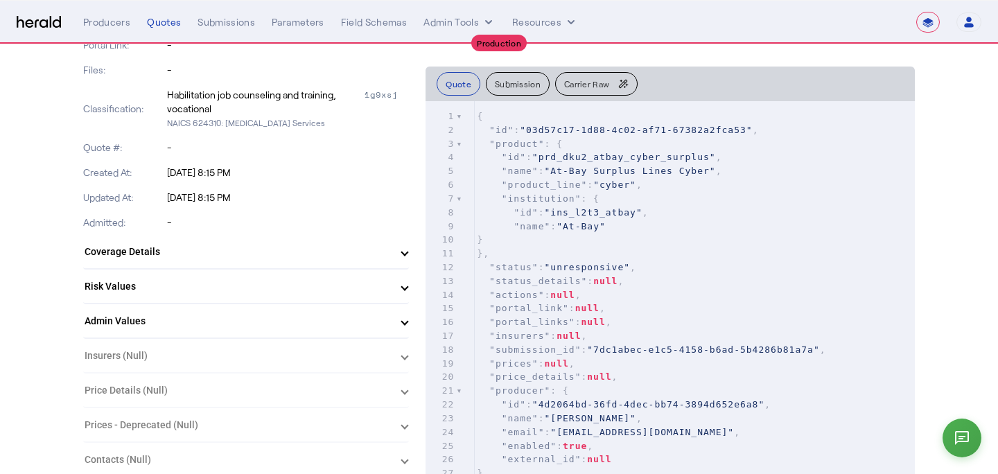
scroll to position [303, 0]
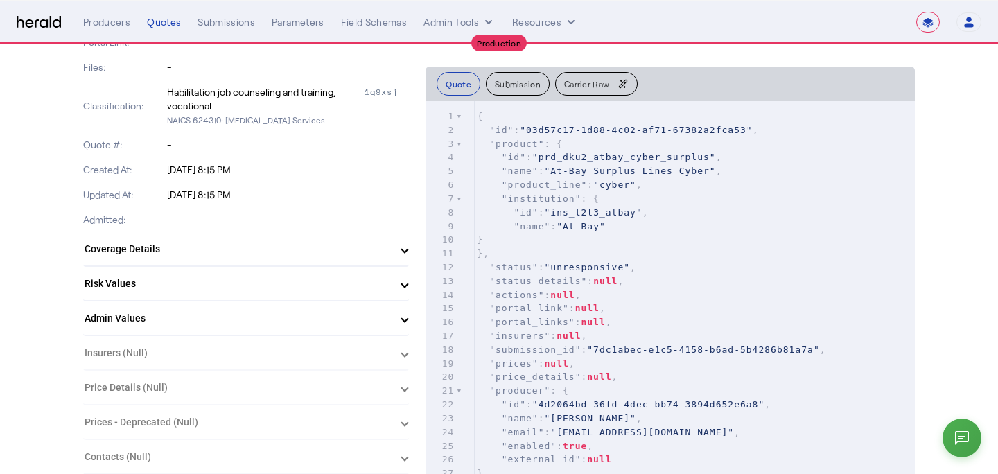
click at [121, 330] on mat-expansion-panel-header "Admin Values" at bounding box center [246, 318] width 326 height 33
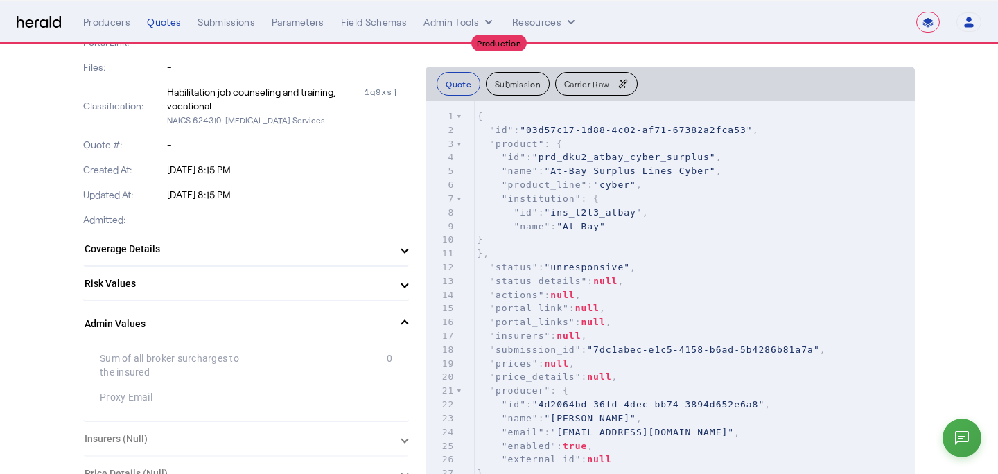
click at [121, 330] on mat-panel-title "Admin Values" at bounding box center [238, 324] width 306 height 15
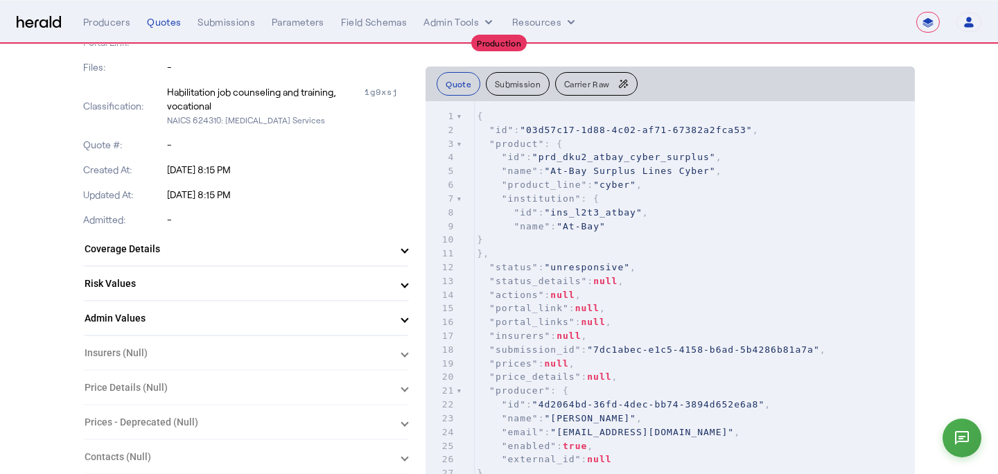
click at [131, 295] on mat-expansion-panel-header "Risk Values" at bounding box center [246, 283] width 326 height 33
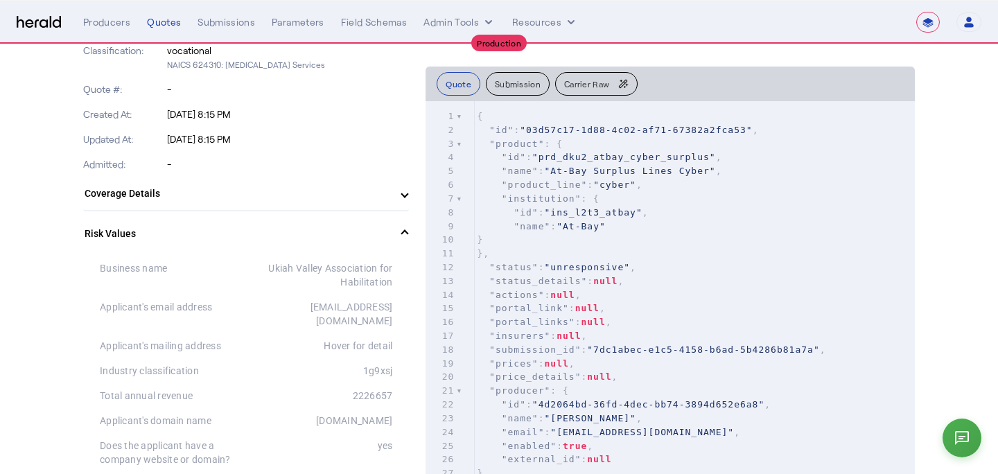
scroll to position [353, 0]
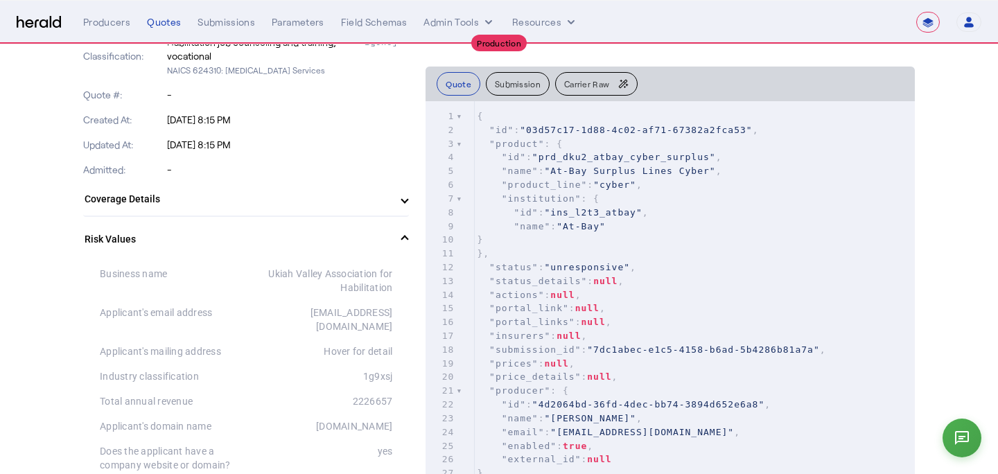
click at [140, 243] on mat-panel-title "Risk Values" at bounding box center [238, 239] width 306 height 15
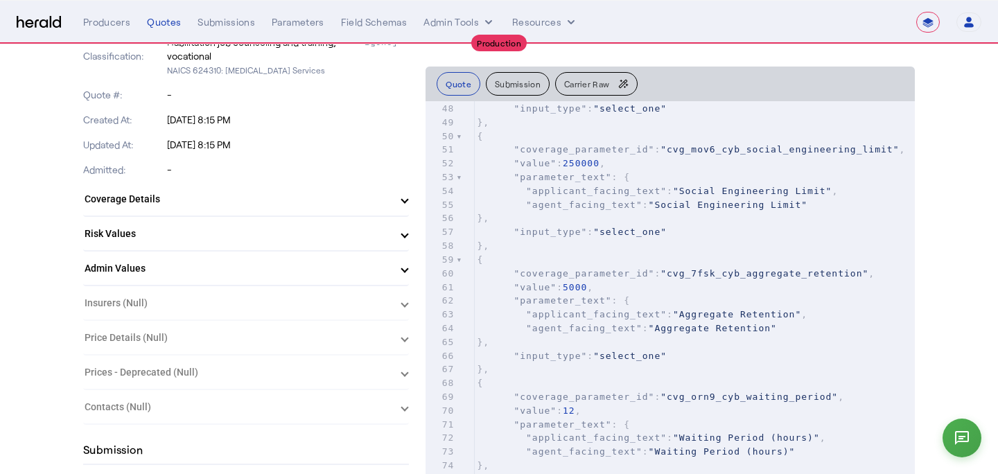
scroll to position [682, 0]
click at [450, 242] on div "58" at bounding box center [441, 245] width 31 height 14
click at [489, 218] on span "}," at bounding box center [483, 216] width 12 height 10
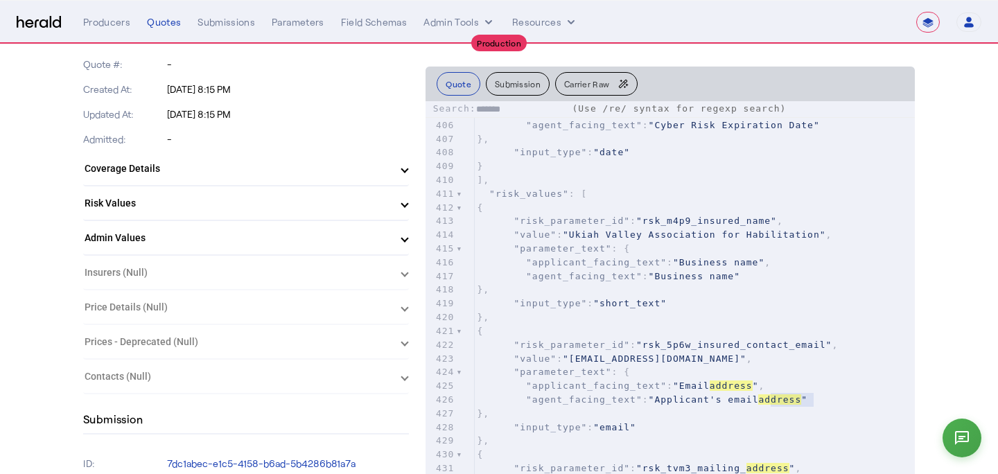
scroll to position [0, 0]
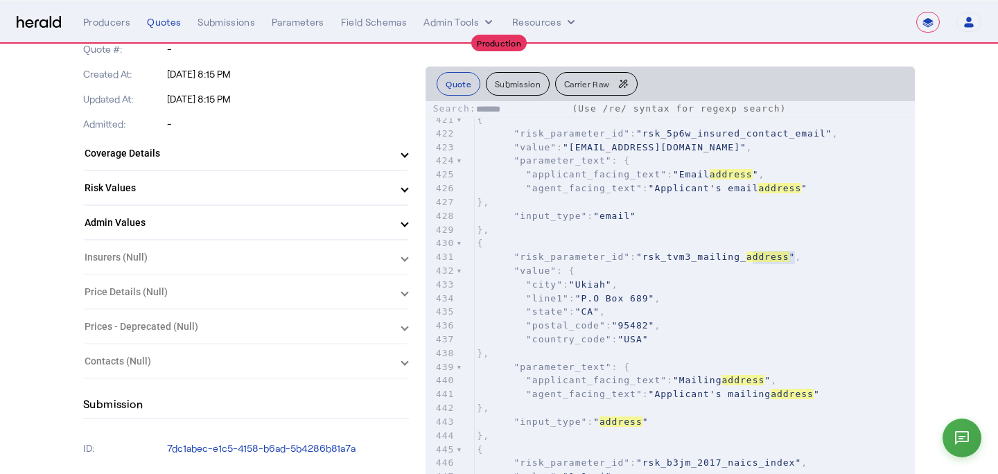
type input "*******"
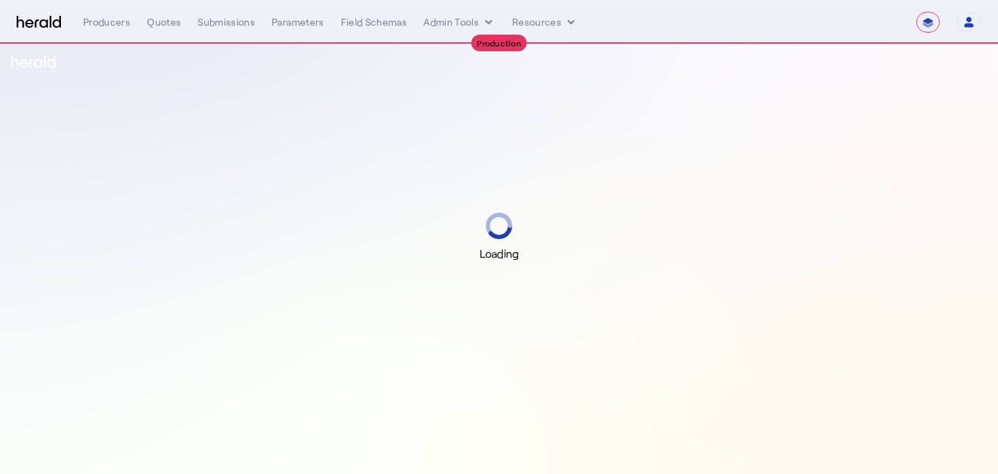
select select "**********"
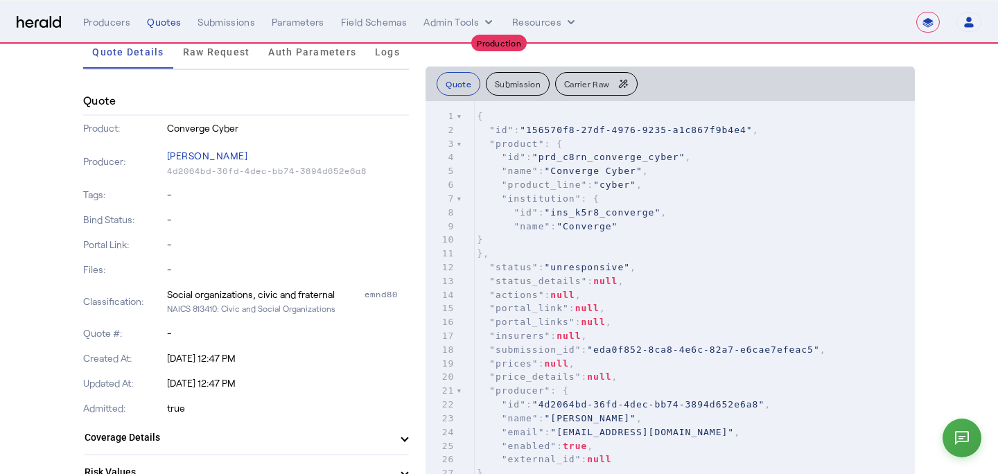
scroll to position [92, 0]
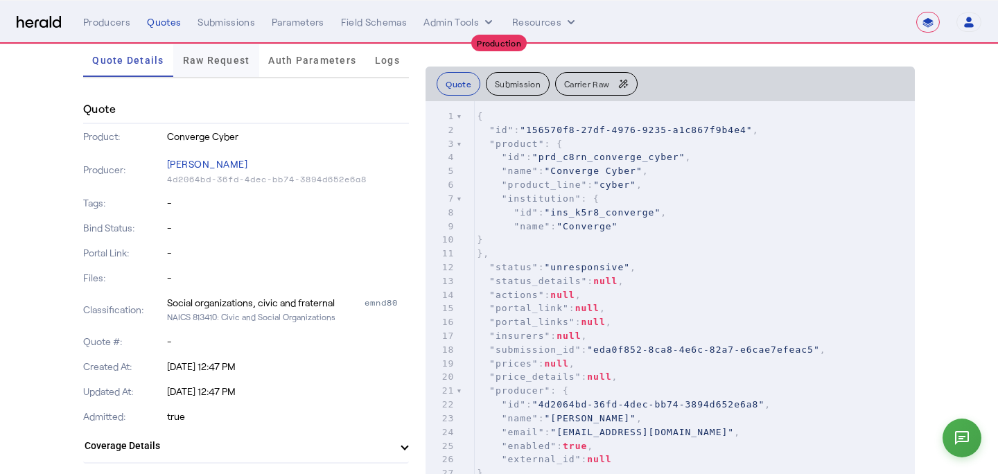
click at [231, 71] on span "Raw Request" at bounding box center [216, 60] width 67 height 33
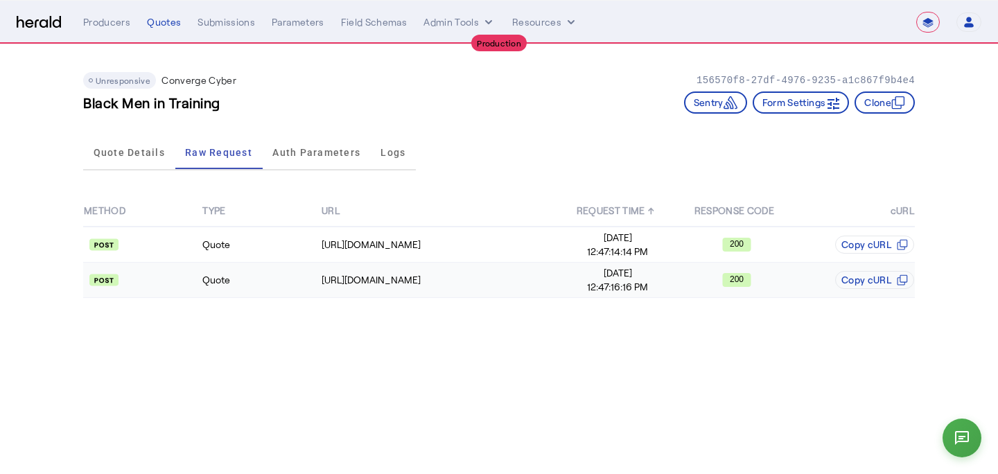
click at [566, 279] on span "Sep 16, 2025" at bounding box center [617, 273] width 117 height 14
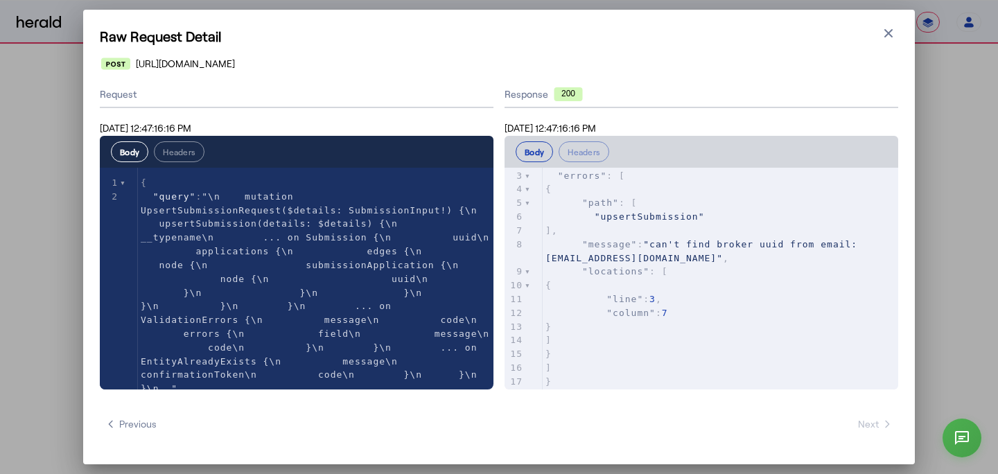
scroll to position [33, 0]
click at [887, 33] on icon "button" at bounding box center [889, 33] width 8 height 8
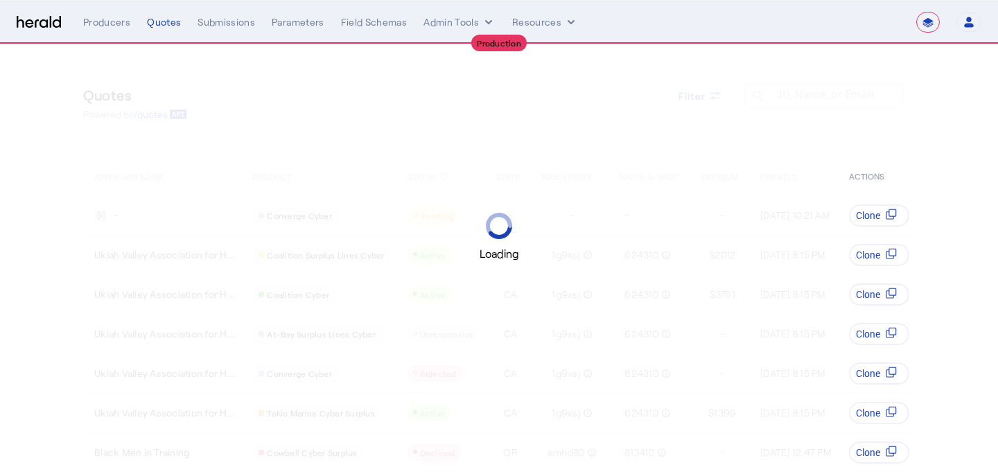
select select "**********"
select select "pfm_a9p2_hib_marketplace"
select select "**********"
select select "pfm_a9p2_hib_marketplace"
select select "**********"
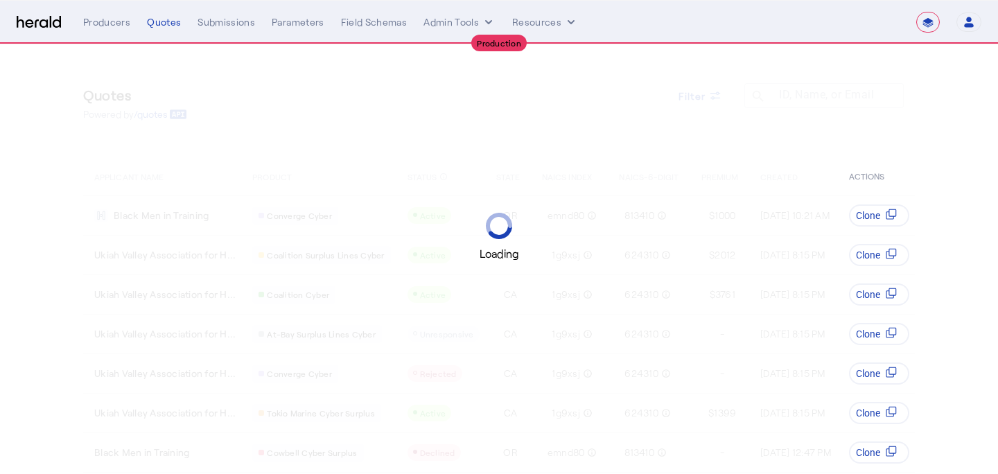
select select "pfm_a9p2_hib_marketplace"
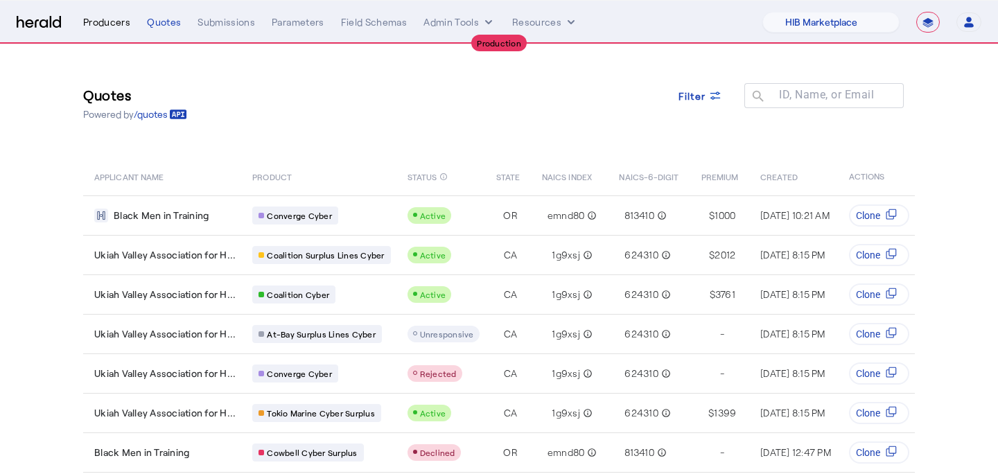
click at [94, 26] on div "Producers" at bounding box center [106, 22] width 47 height 14
